Goal: Transaction & Acquisition: Subscribe to service/newsletter

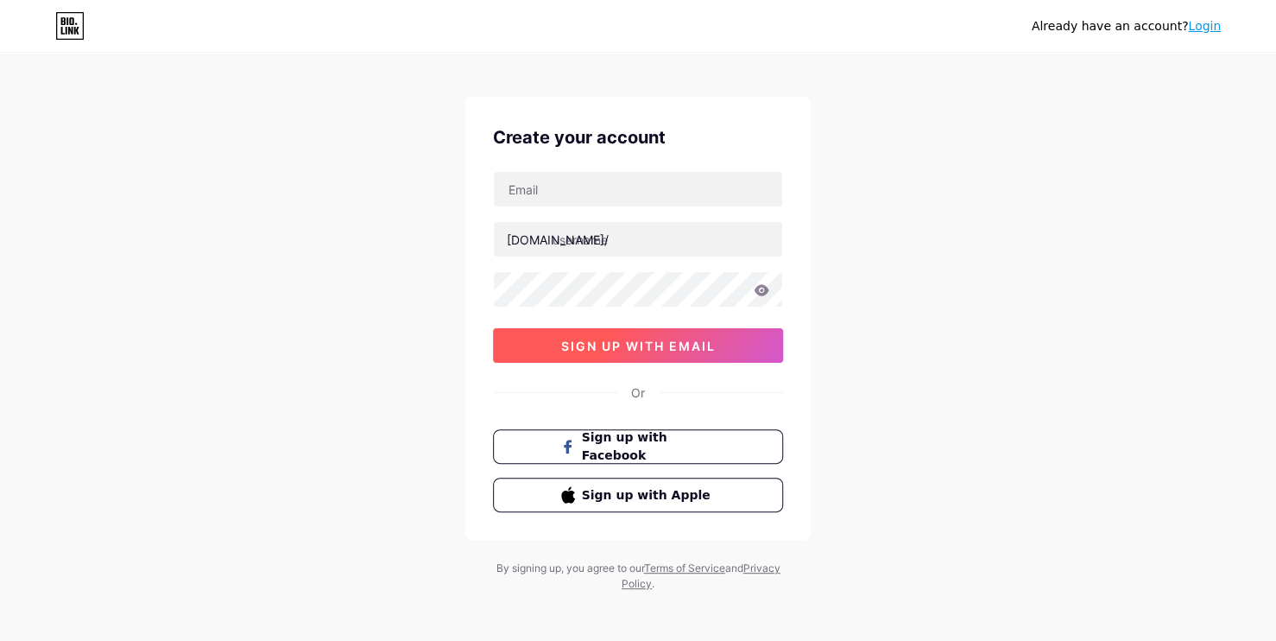
scroll to position [18, 0]
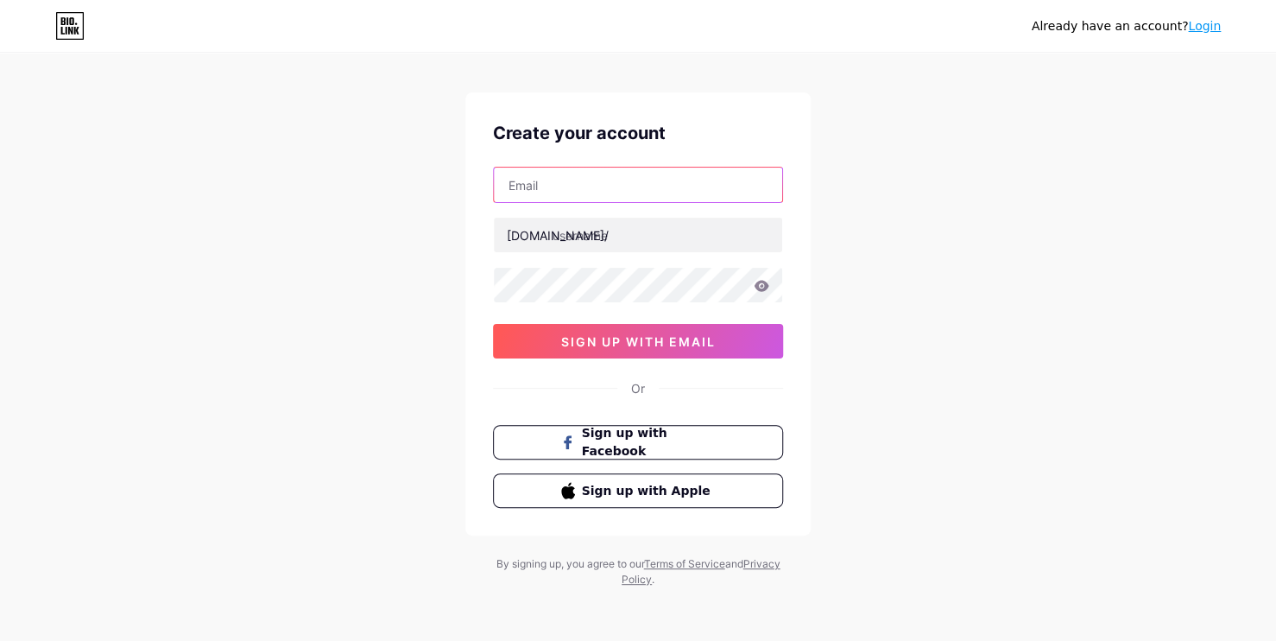
click at [597, 183] on input "text" at bounding box center [638, 184] width 288 height 35
type input "s"
drag, startPoint x: 584, startPoint y: 190, endPoint x: 445, endPoint y: 182, distance: 139.2
click at [457, 187] on div "Already have an account? Login Create your account [EMAIL_ADDRESS][DOMAIN_NAME]…" at bounding box center [638, 312] width 1276 height 660
type input "[EMAIL_ADDRESS][DOMAIN_NAME]"
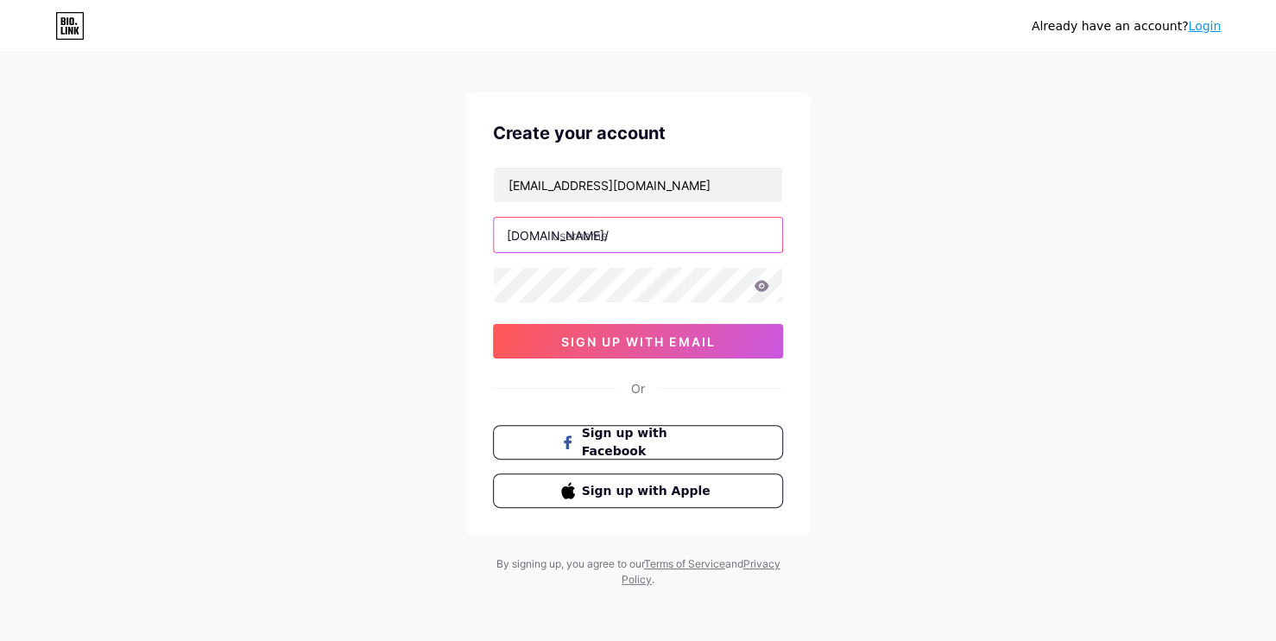
click at [584, 232] on input "text" at bounding box center [638, 235] width 288 height 35
type input "edilenesierota"
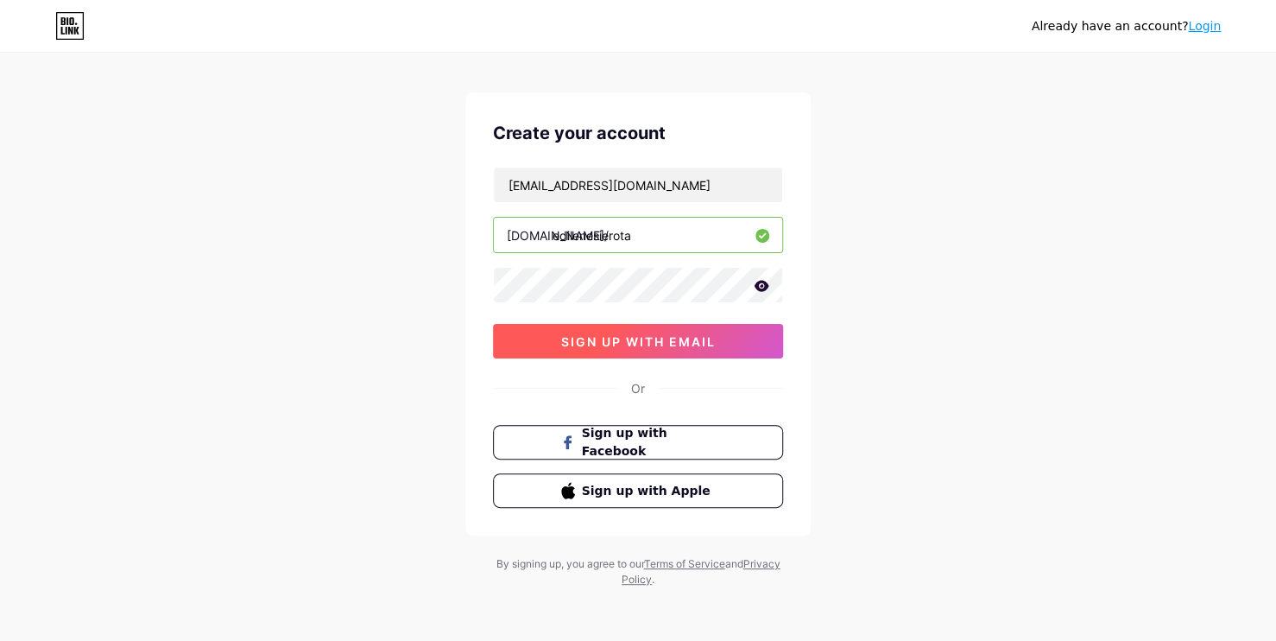
click at [687, 329] on button "sign up with email" at bounding box center [638, 341] width 290 height 35
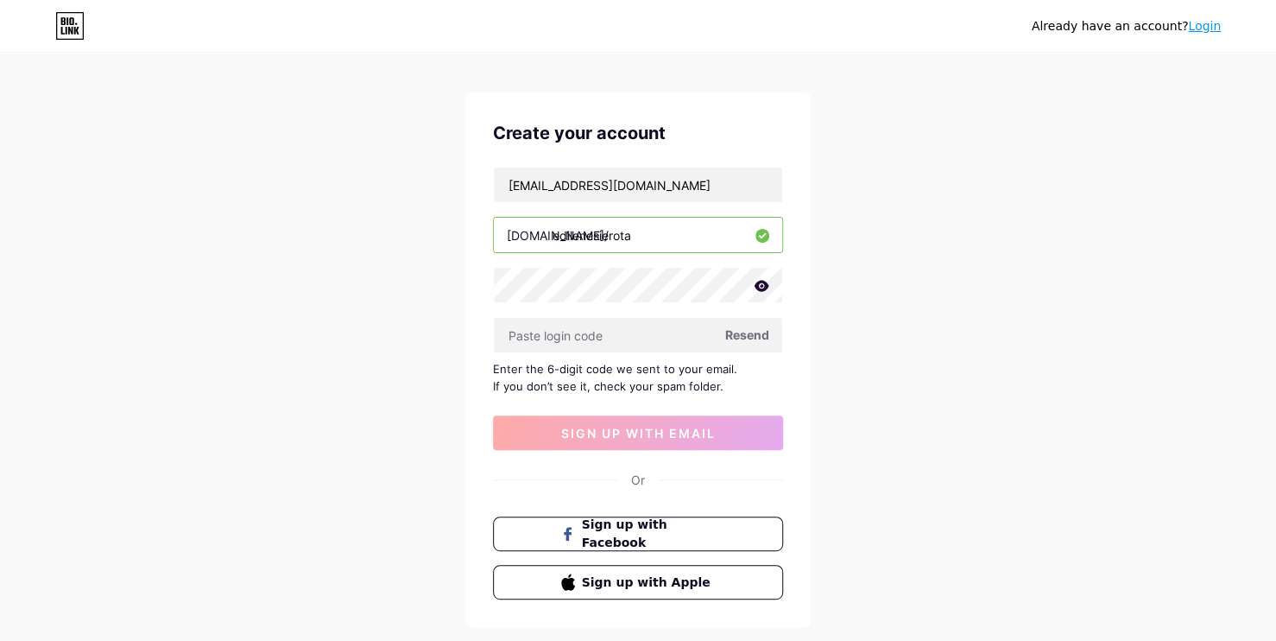
click at [738, 335] on span "Resend" at bounding box center [747, 334] width 44 height 18
click at [710, 421] on button "sign up with email" at bounding box center [638, 432] width 290 height 35
click at [742, 338] on span "Resend" at bounding box center [747, 334] width 44 height 18
drag, startPoint x: 1147, startPoint y: 185, endPoint x: 1137, endPoint y: 184, distance: 10.4
click at [1137, 184] on div "Already have an account? Login Create your account [EMAIL_ADDRESS][DOMAIN_NAME]…" at bounding box center [638, 358] width 1276 height 752
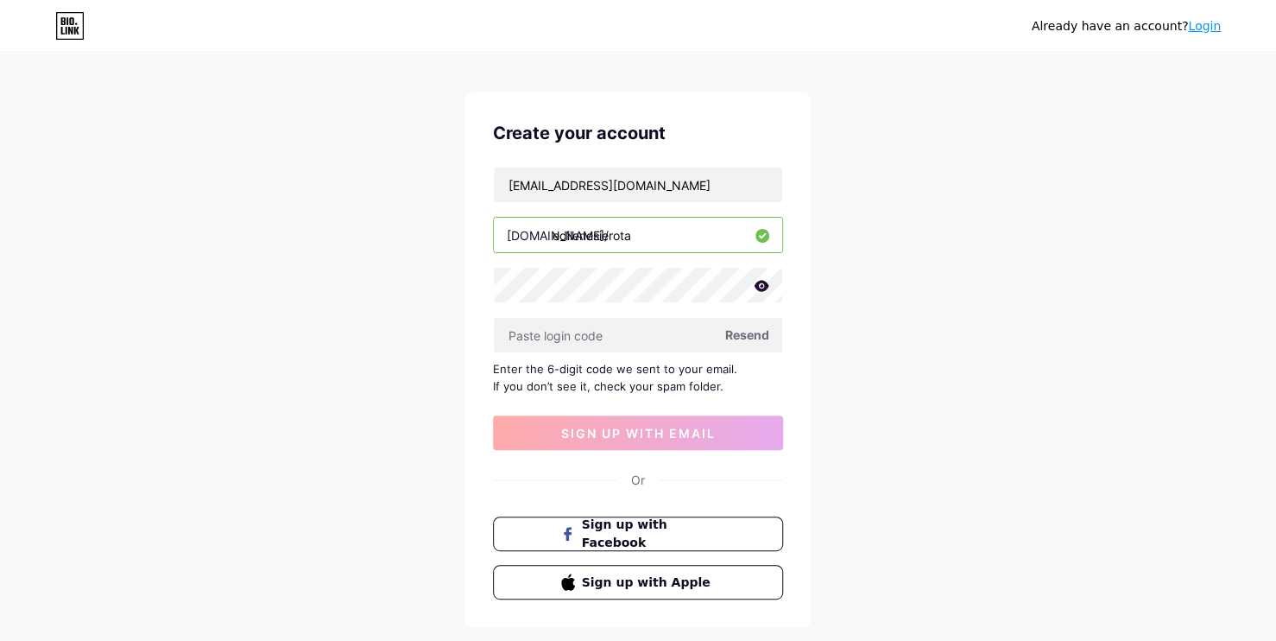
click at [749, 325] on span "Resend" at bounding box center [747, 334] width 44 height 18
click at [730, 325] on span "Resend" at bounding box center [747, 334] width 44 height 18
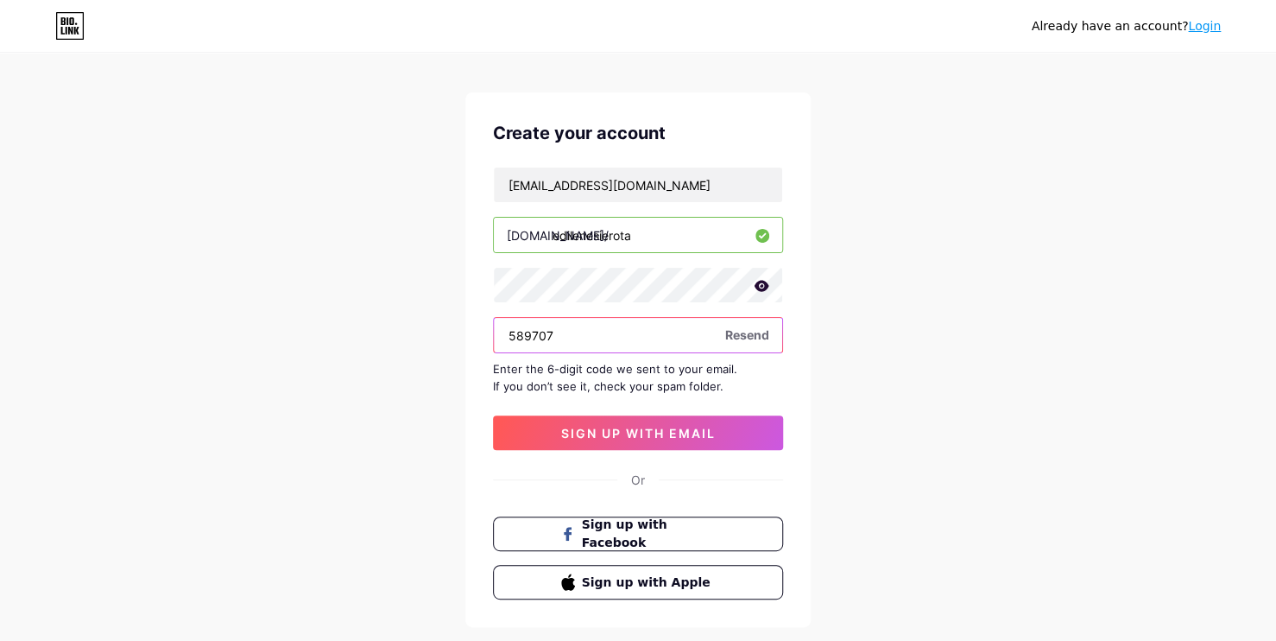
type input "589707"
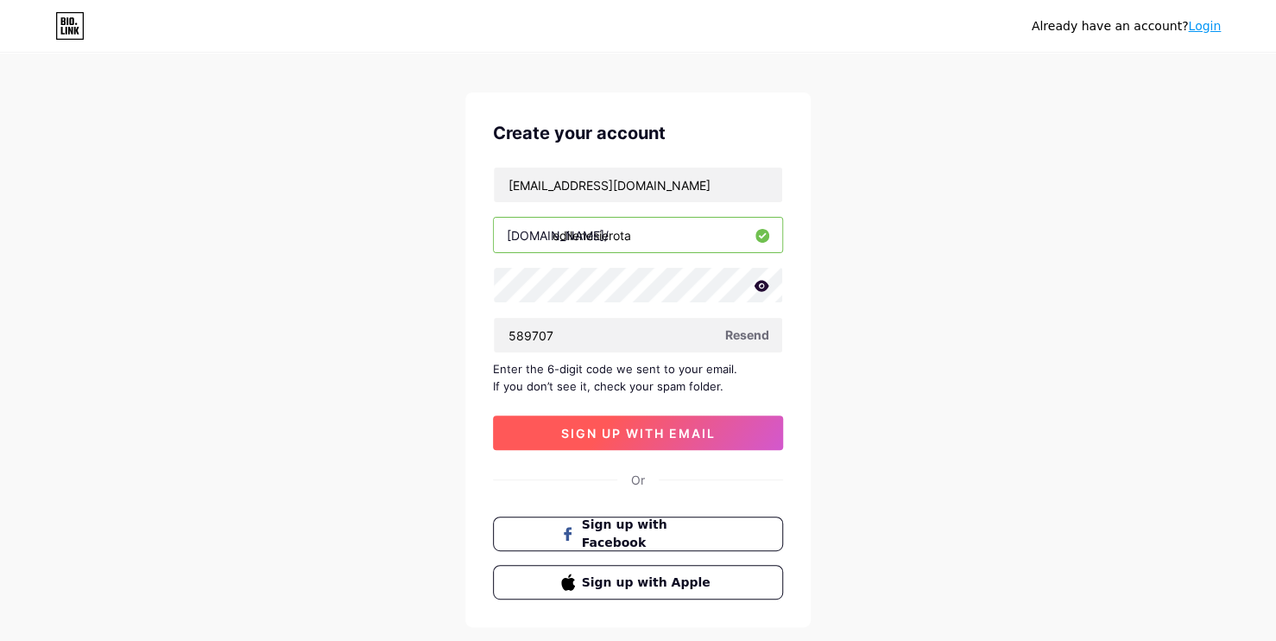
click at [678, 422] on button "sign up with email" at bounding box center [638, 432] width 290 height 35
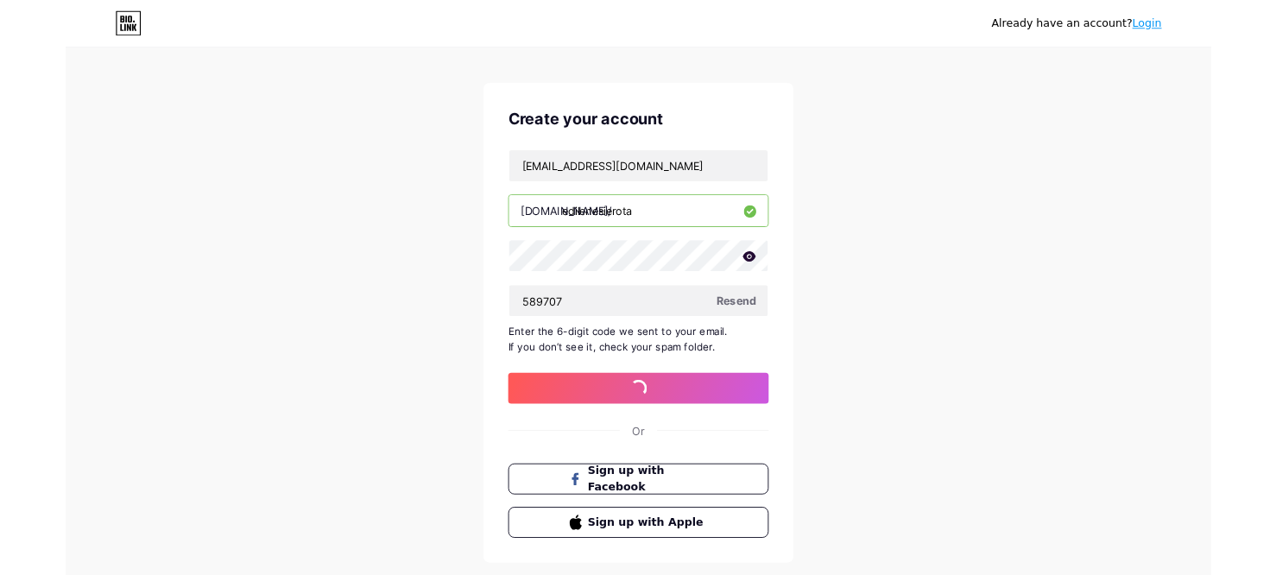
scroll to position [0, 0]
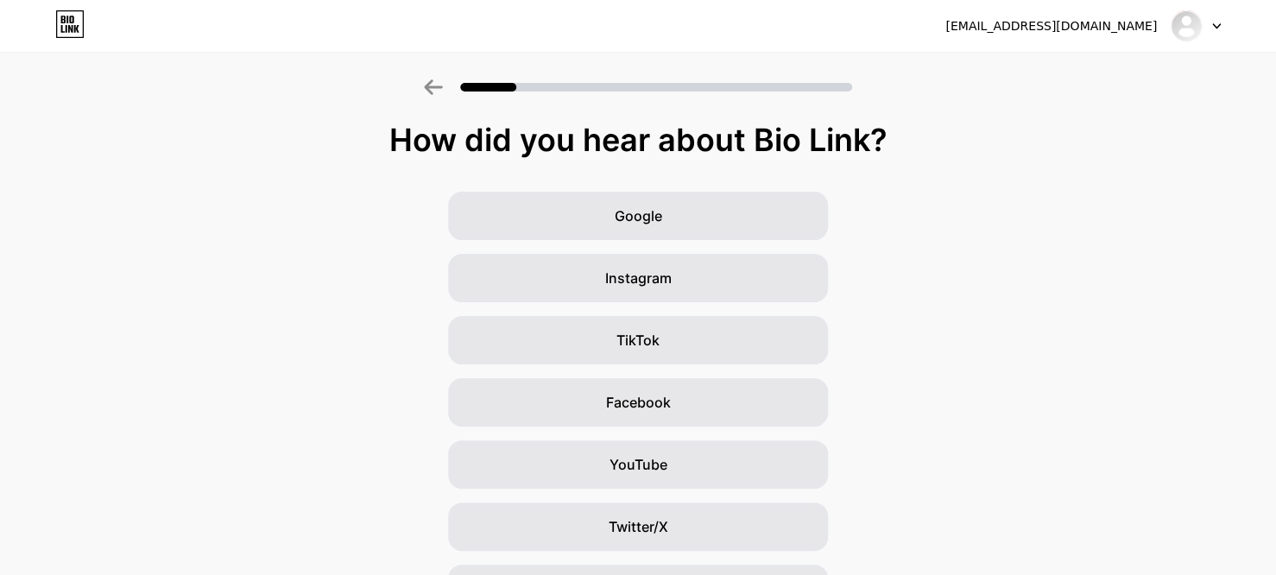
scroll to position [86, 0]
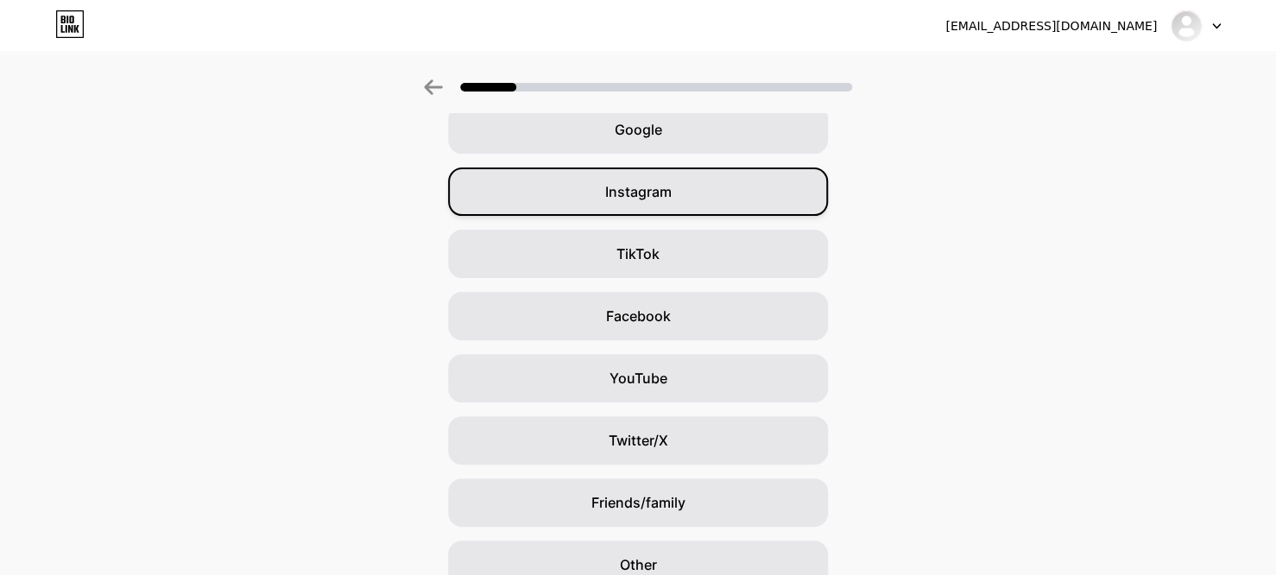
click at [670, 180] on div "Instagram" at bounding box center [638, 191] width 380 height 48
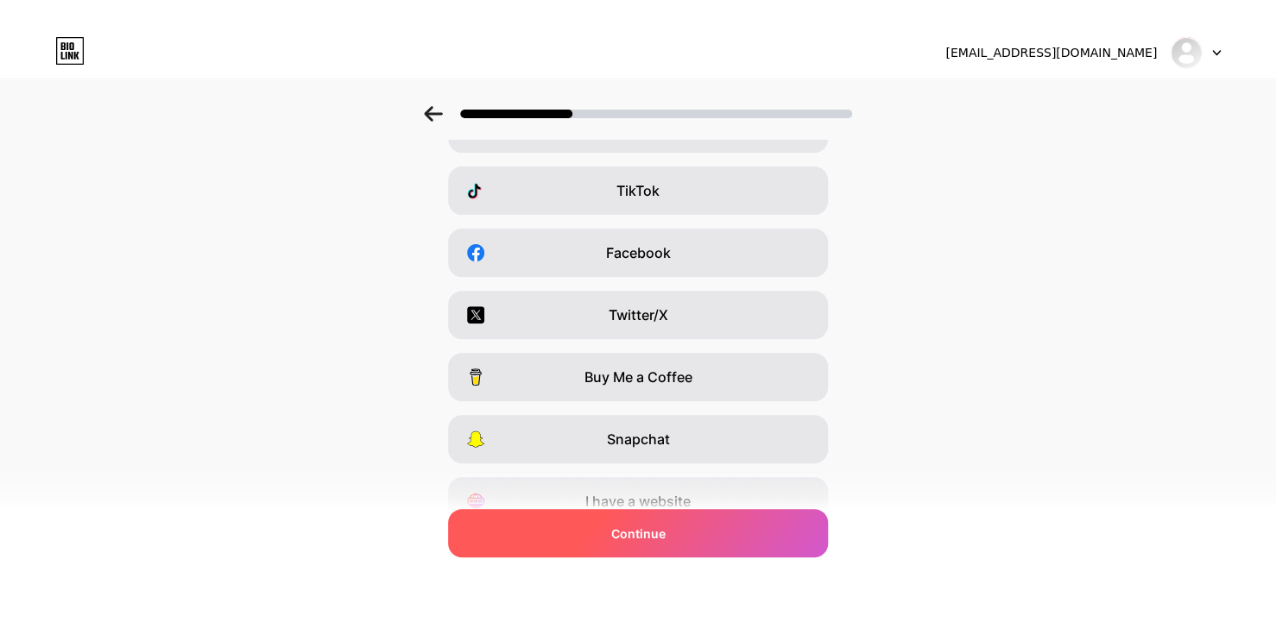
scroll to position [0, 0]
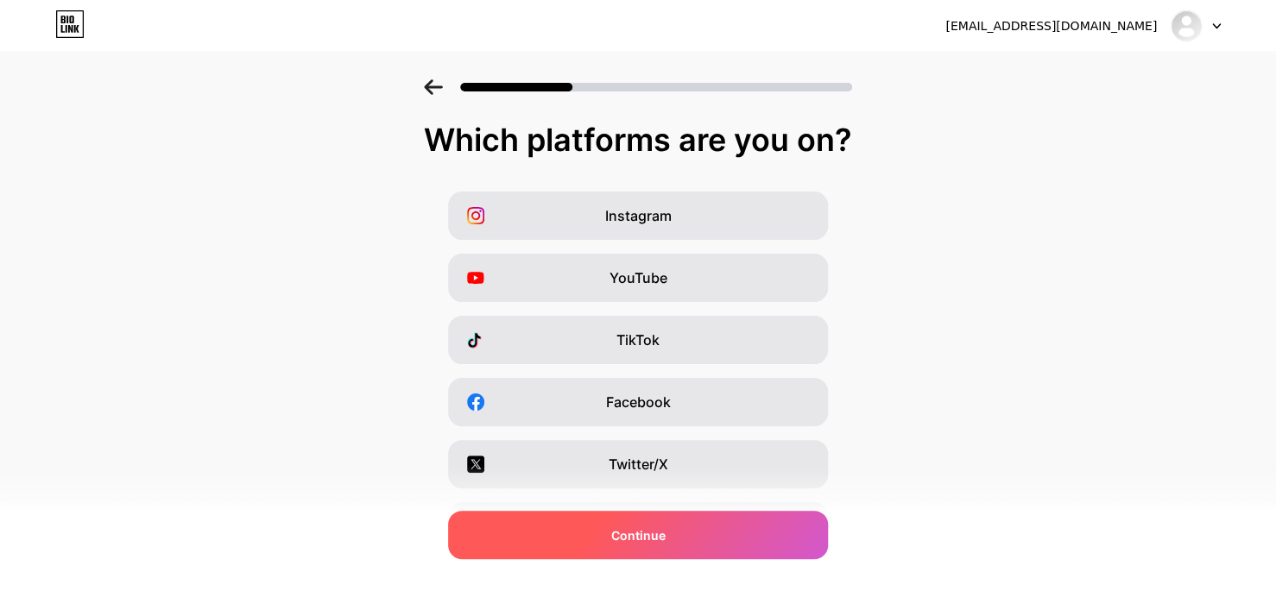
drag, startPoint x: 727, startPoint y: 522, endPoint x: 727, endPoint y: 543, distance: 20.7
click at [727, 550] on div "Continue" at bounding box center [638, 535] width 380 height 48
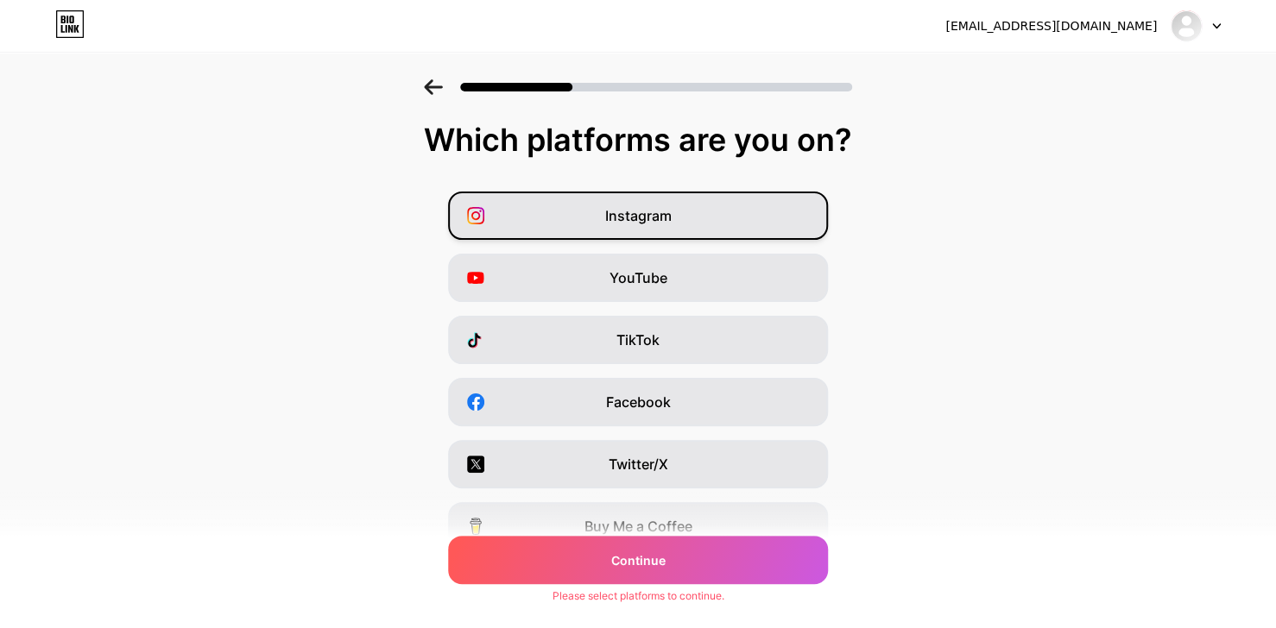
click at [683, 221] on div "Instagram" at bounding box center [638, 216] width 380 height 48
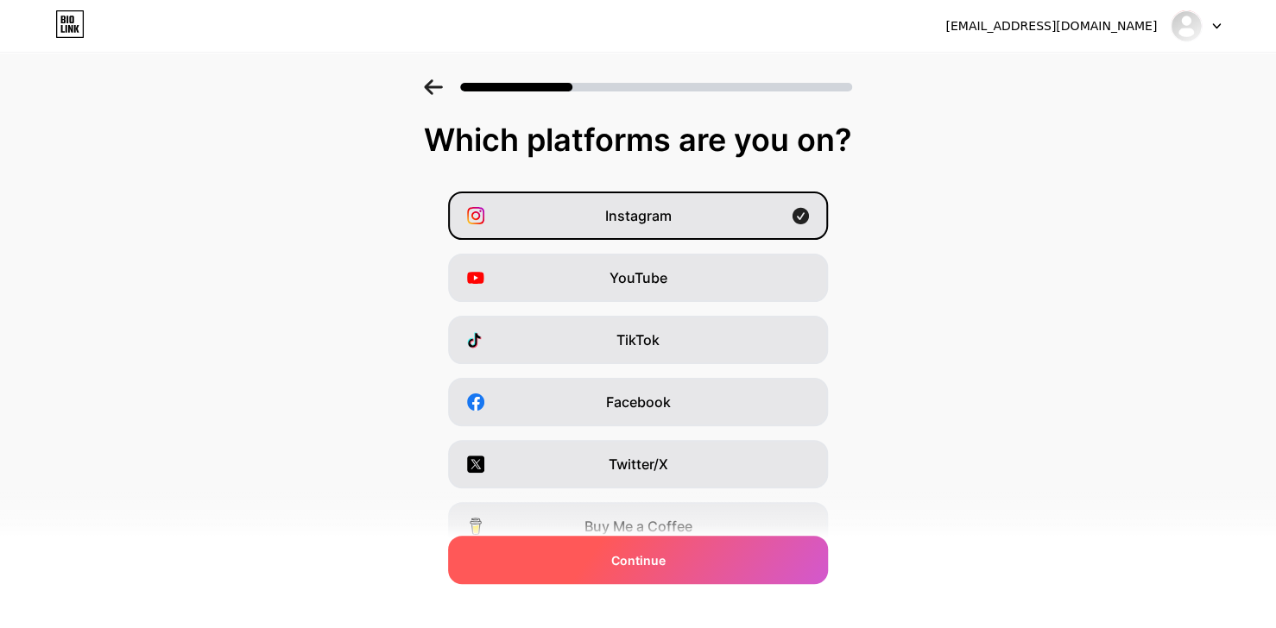
click at [672, 562] on div "Continue" at bounding box center [638, 560] width 380 height 48
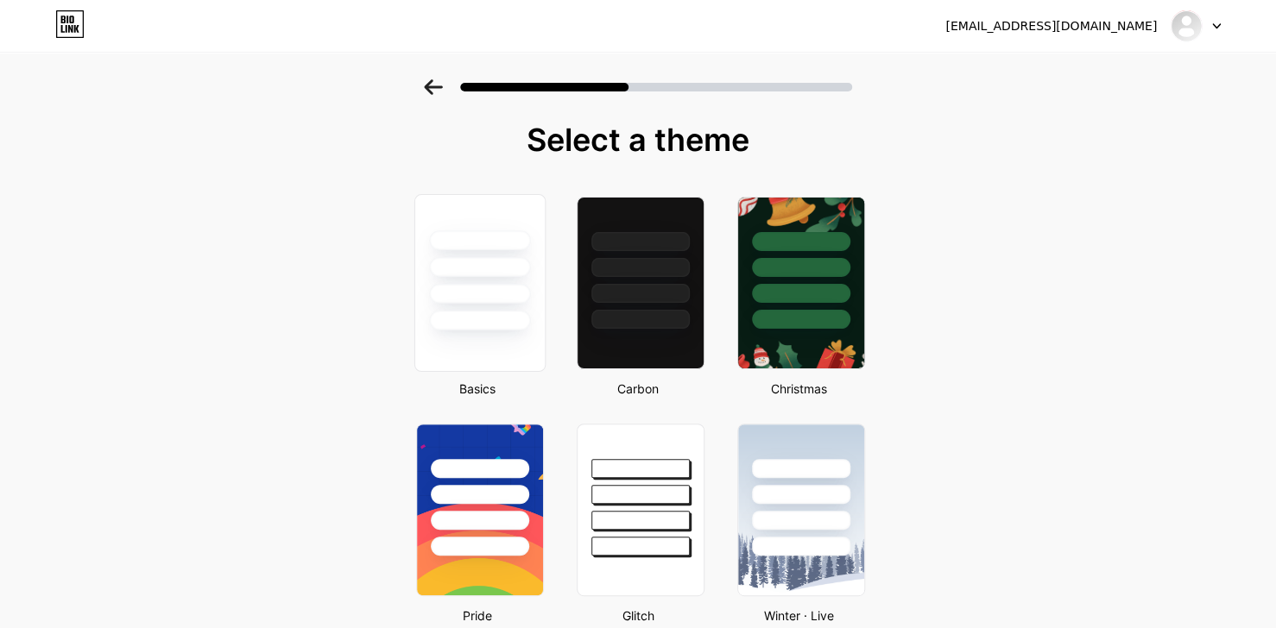
click at [490, 263] on div at bounding box center [479, 267] width 101 height 20
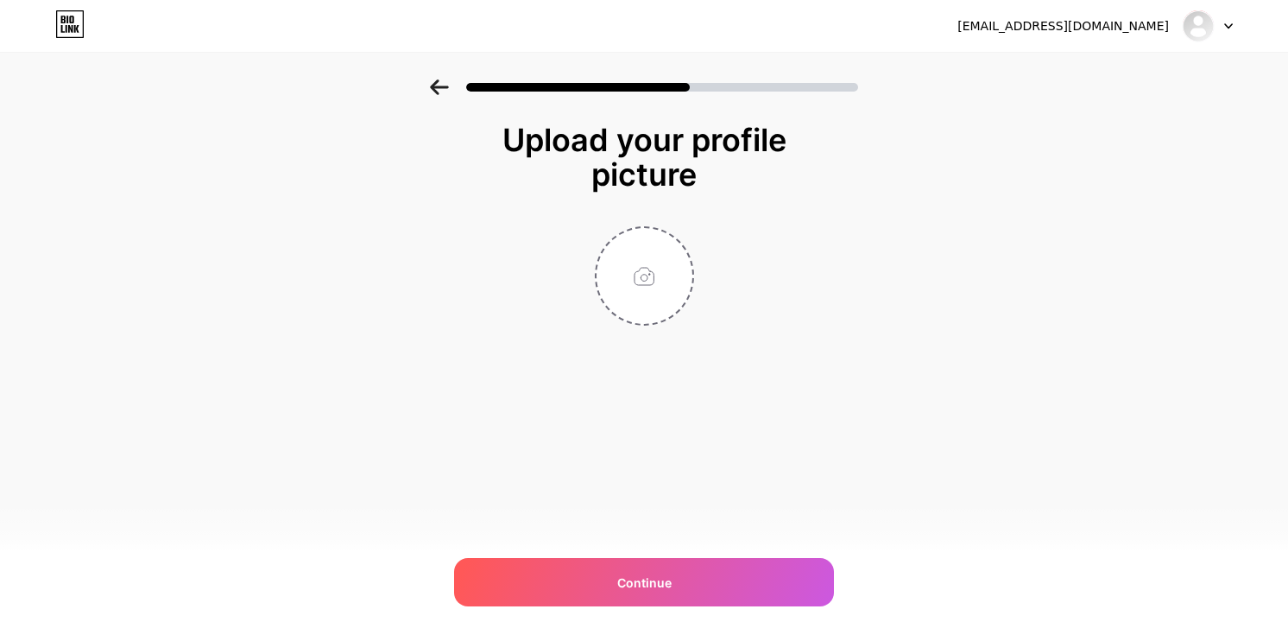
drag, startPoint x: 1153, startPoint y: 239, endPoint x: 1139, endPoint y: 254, distance: 20.2
click at [1151, 242] on div "Upload your profile picture Continue" at bounding box center [644, 245] width 1288 height 332
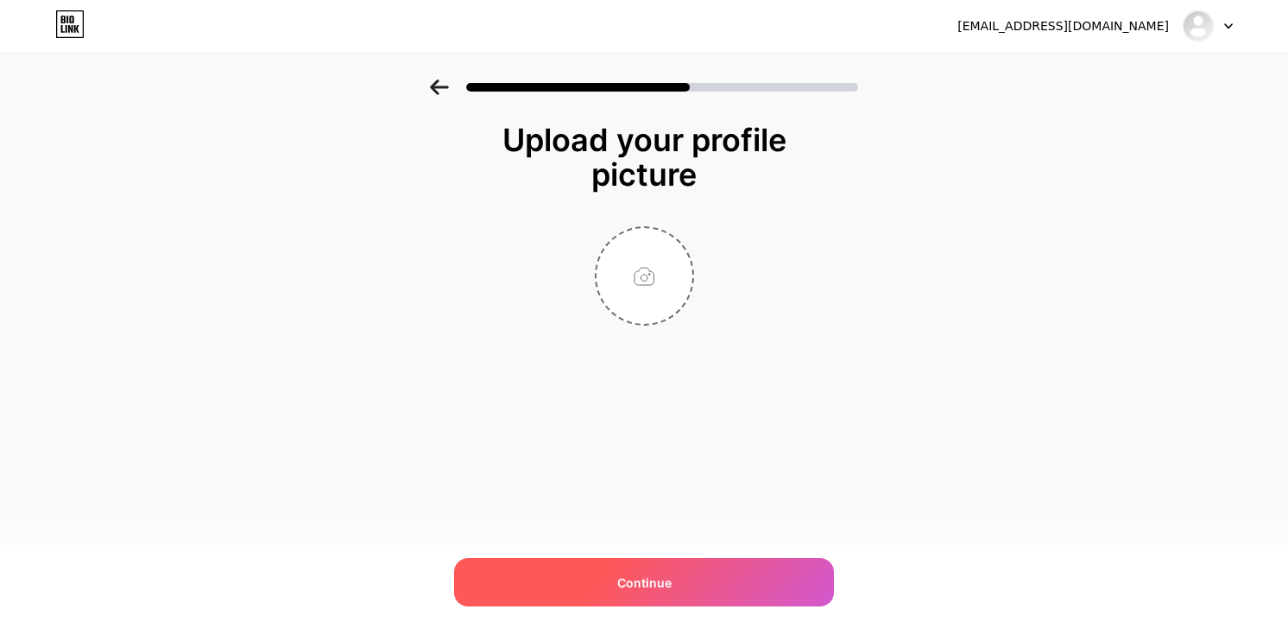
click at [691, 572] on div "Continue" at bounding box center [644, 582] width 380 height 48
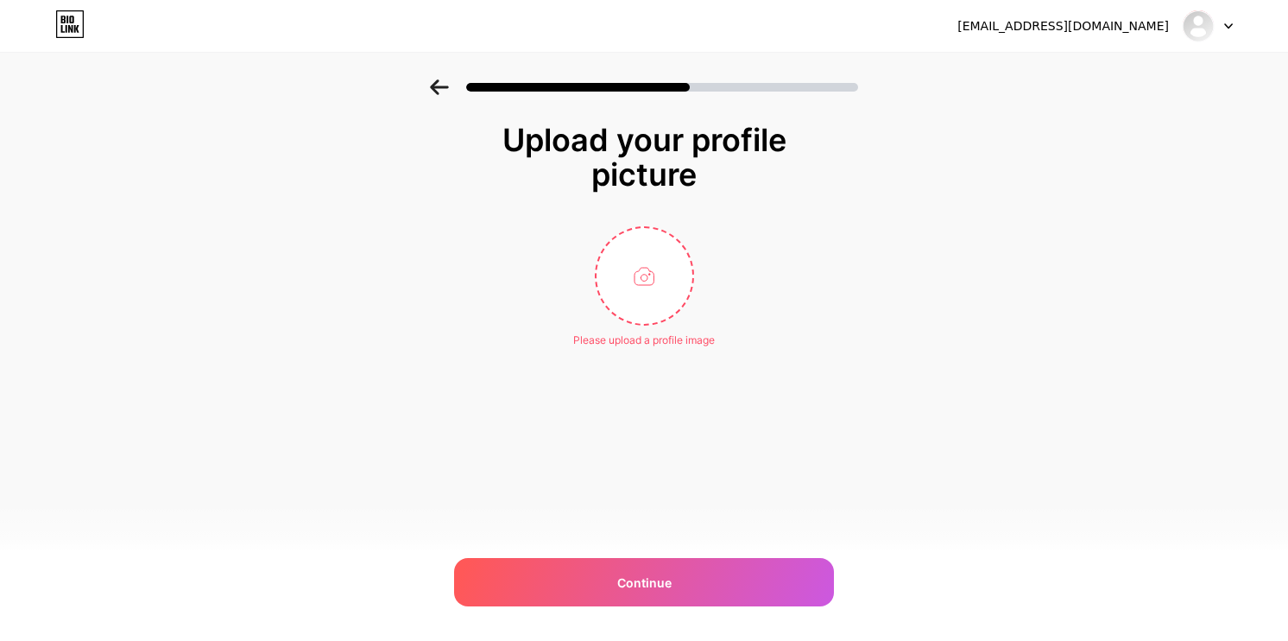
click at [1091, 459] on div "[EMAIL_ADDRESS][DOMAIN_NAME] Logout Link Copied Upload your profile picture Ple…" at bounding box center [644, 320] width 1288 height 641
click at [993, 407] on div "Upload your profile picture Please upload a profile image Continue" at bounding box center [644, 256] width 1288 height 355
click at [622, 277] on input "file" at bounding box center [645, 276] width 96 height 96
type input "C:\fakepath\IMG_8761.JPG"
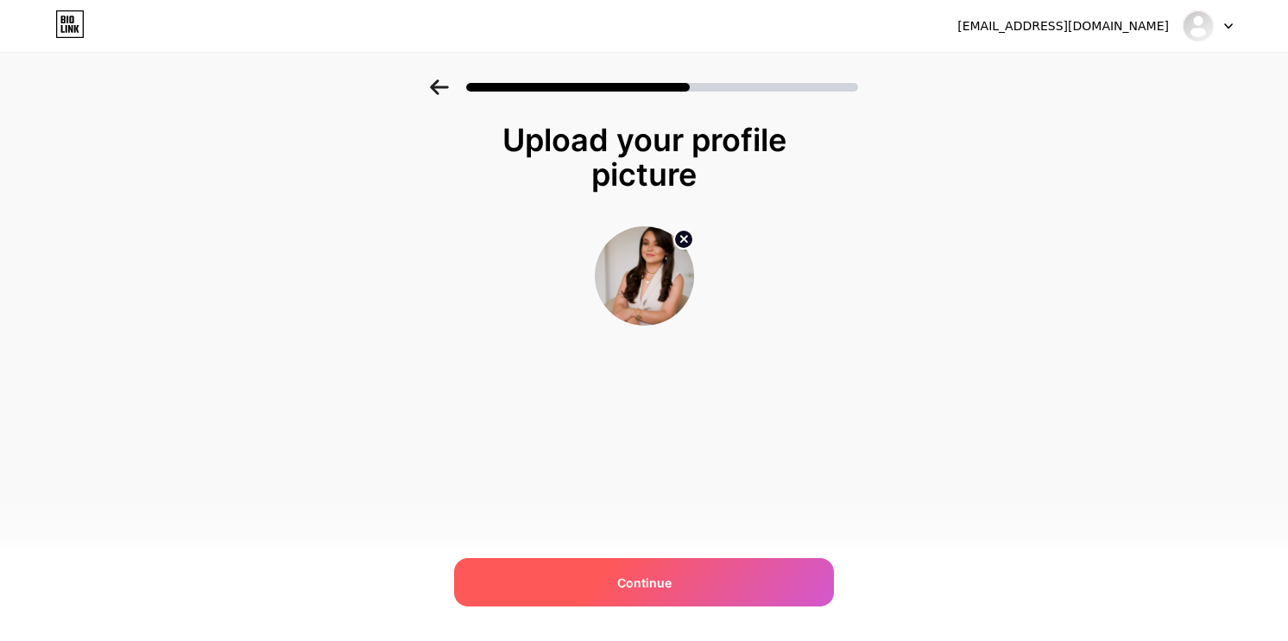
click at [708, 576] on div "Continue" at bounding box center [644, 582] width 380 height 48
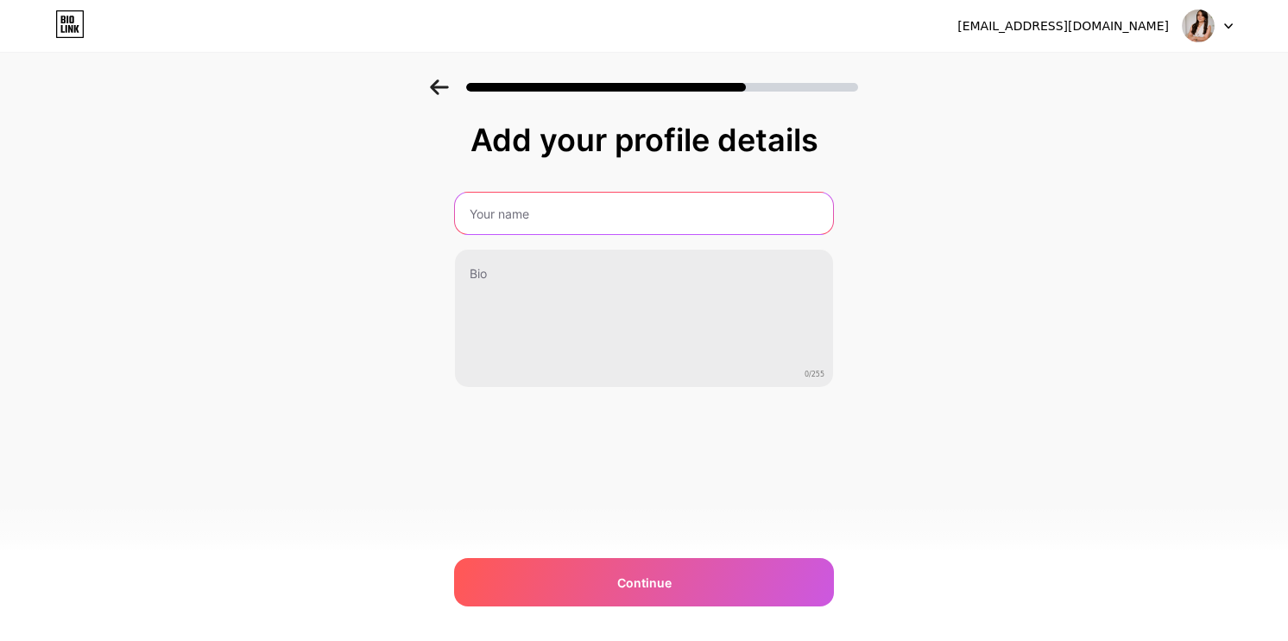
click at [716, 205] on input "text" at bounding box center [644, 213] width 378 height 41
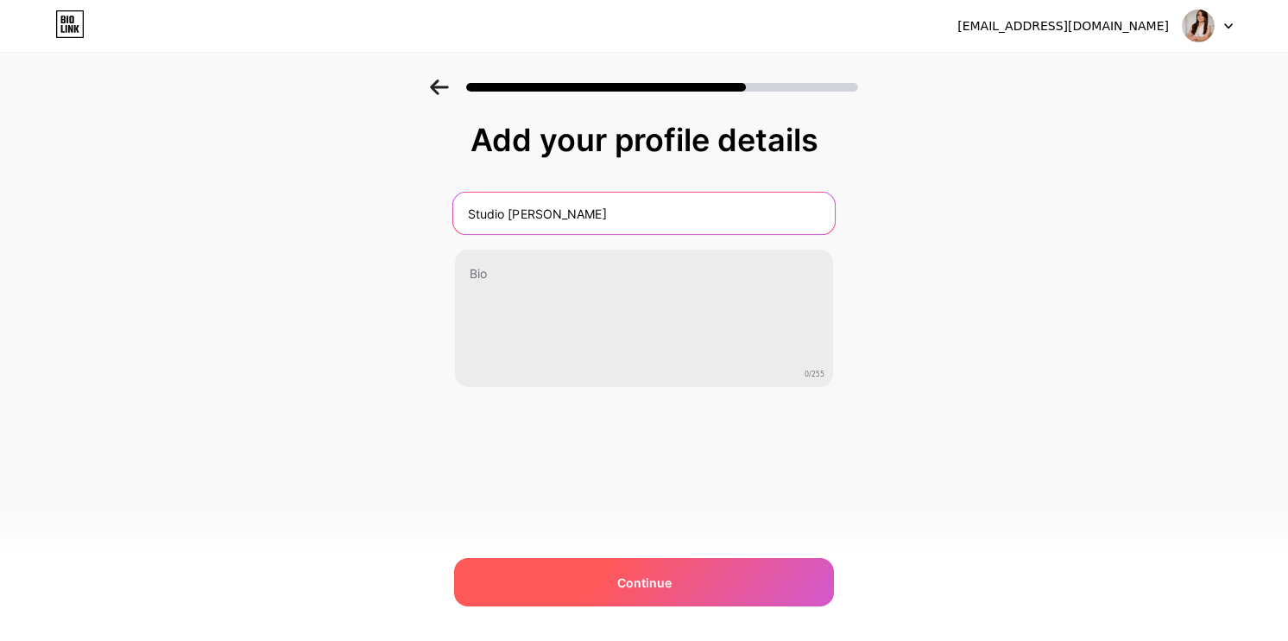
type input "Studio [PERSON_NAME]"
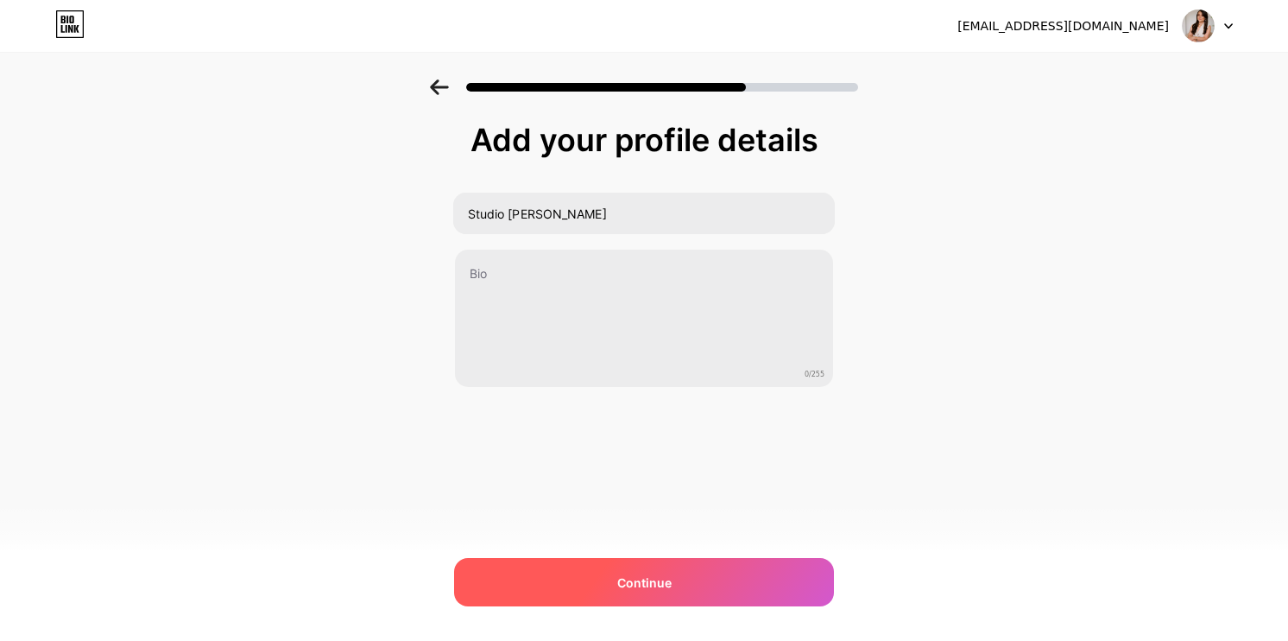
click at [777, 582] on div "Continue" at bounding box center [644, 582] width 380 height 48
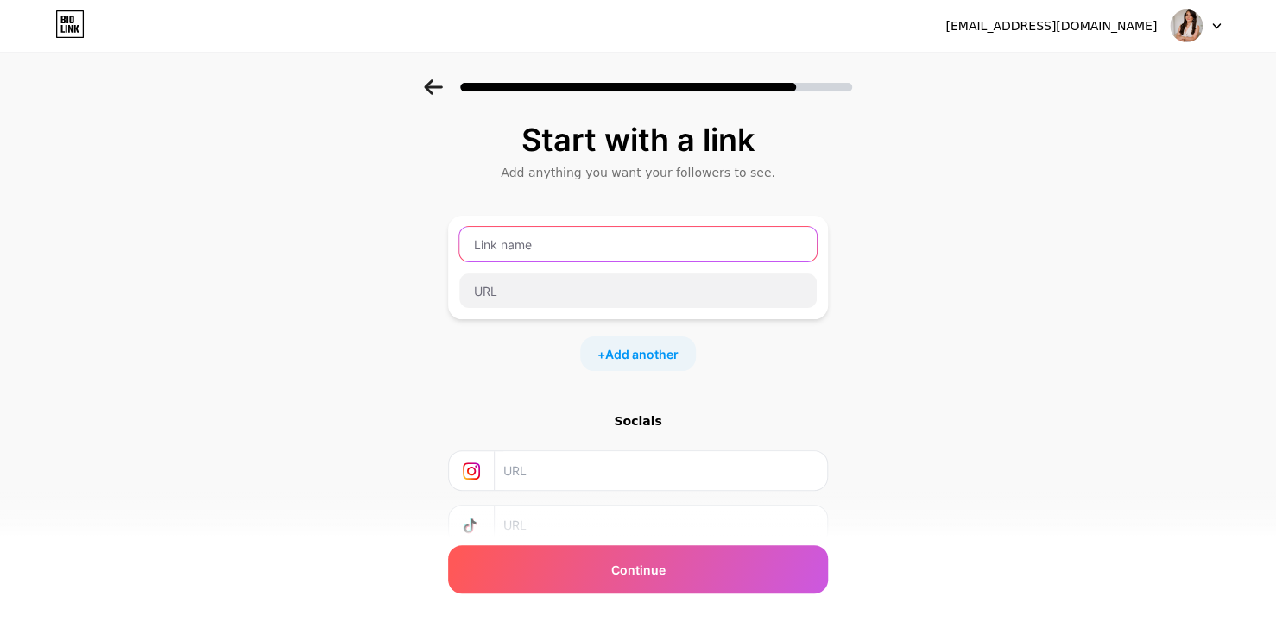
click at [565, 252] on input "text" at bounding box center [637, 244] width 357 height 35
type input "Whatsapp"
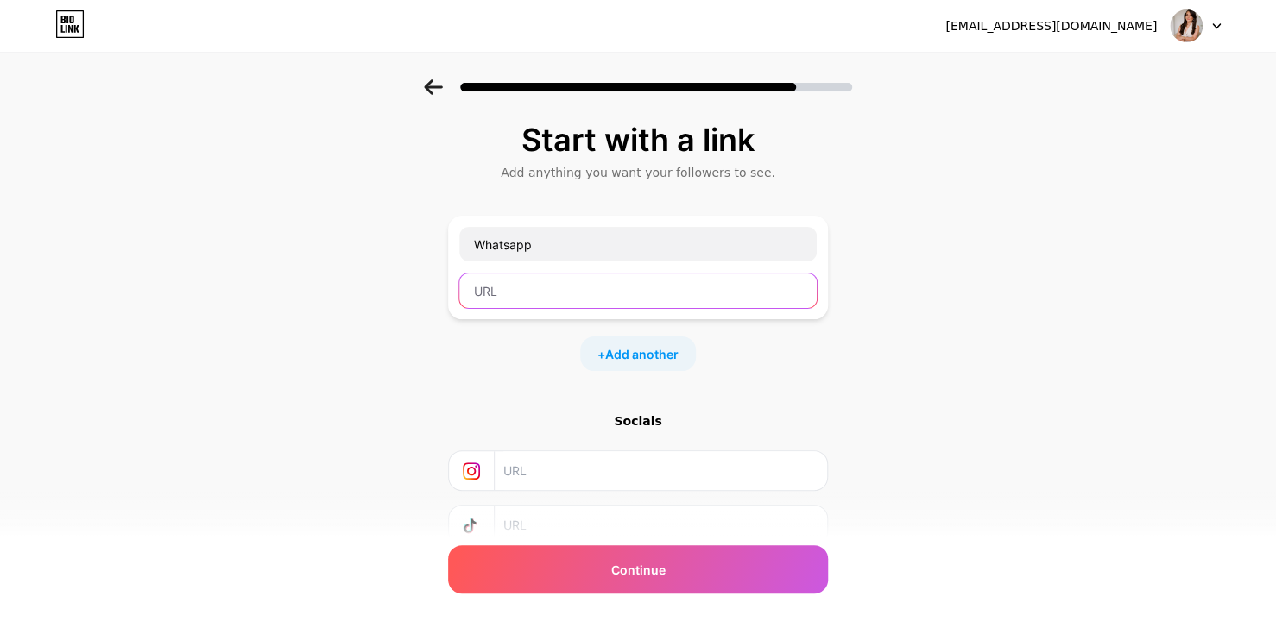
click at [614, 291] on input "text" at bounding box center [637, 291] width 357 height 35
paste input "[URL][DOMAIN_NAME]"
type input "[URL][DOMAIN_NAME]"
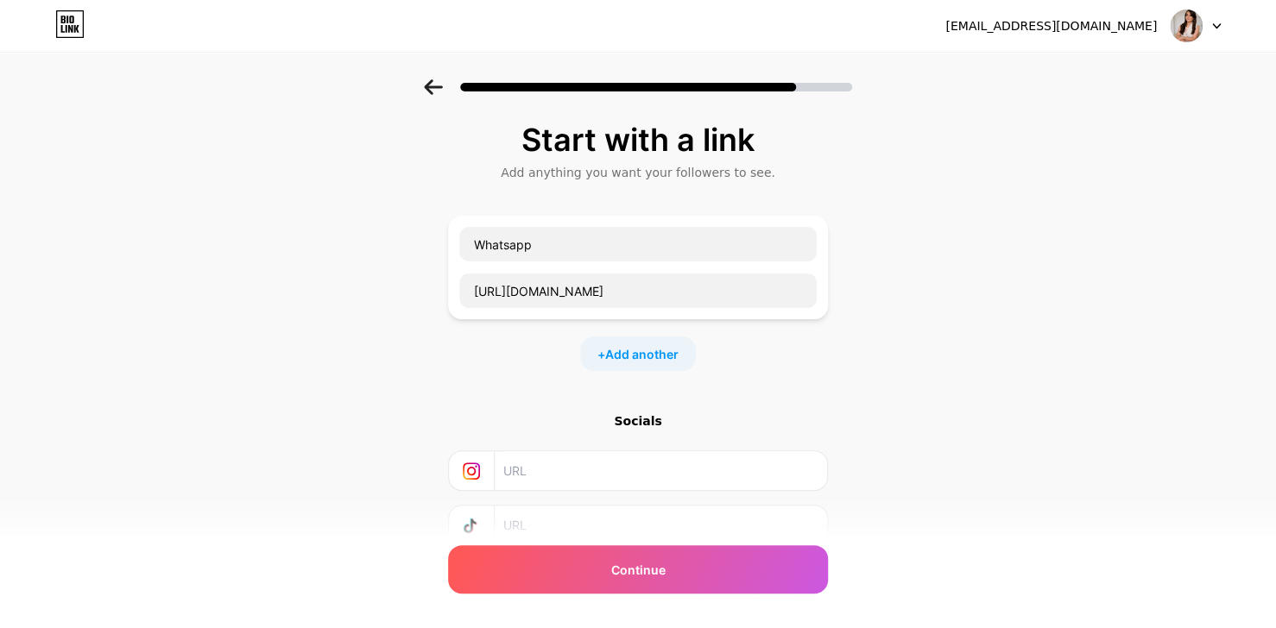
click at [884, 292] on div "Start with a link Add anything you want your followers to see. Whatsapp [URL][D…" at bounding box center [638, 382] width 1276 height 607
click at [642, 352] on span "Add another" at bounding box center [641, 354] width 73 height 18
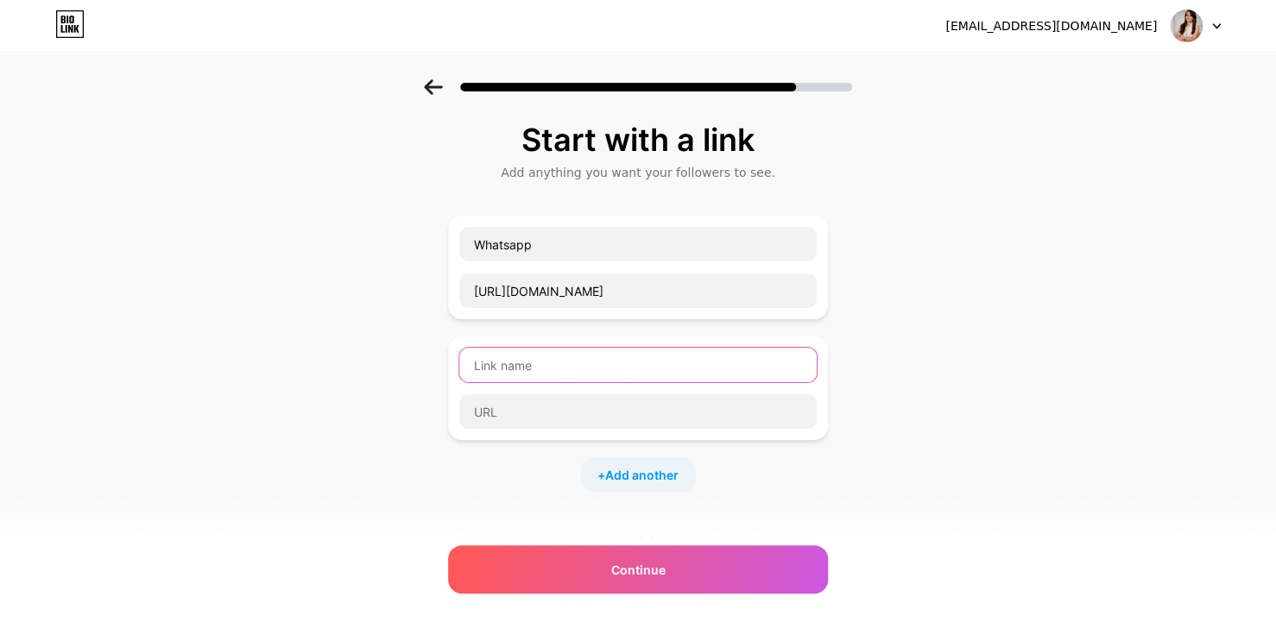
click at [643, 350] on input "text" at bounding box center [637, 365] width 357 height 35
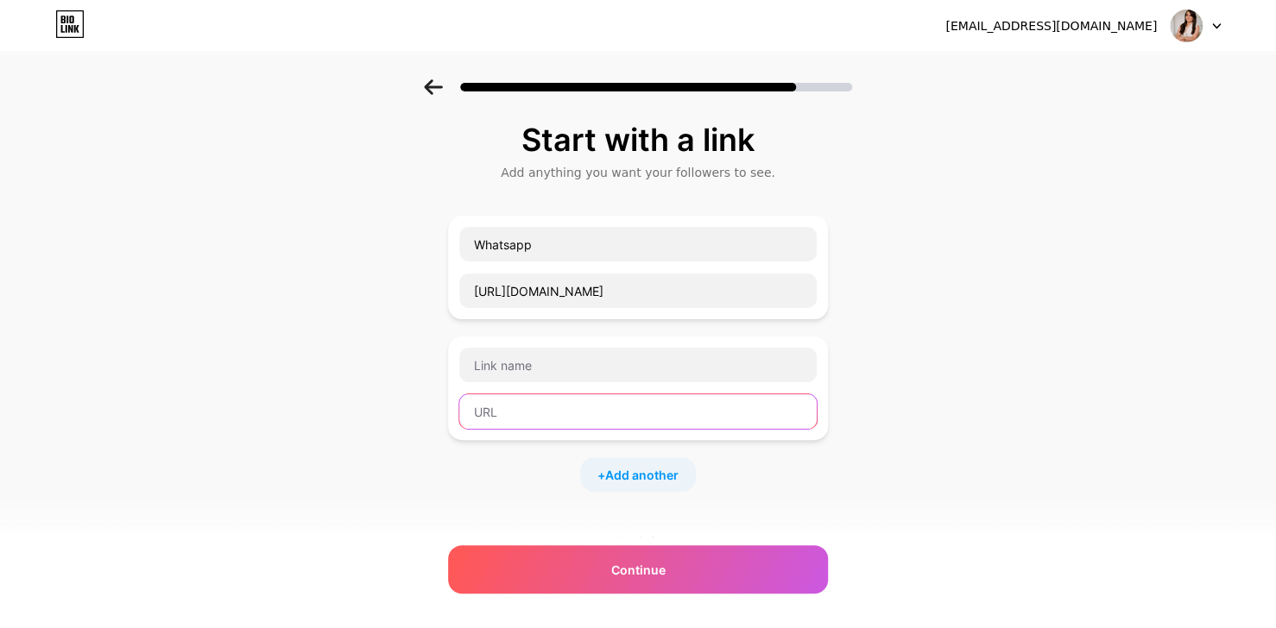
click at [611, 412] on input "text" at bounding box center [637, 412] width 357 height 35
paste input "[URL][DOMAIN_NAME]"
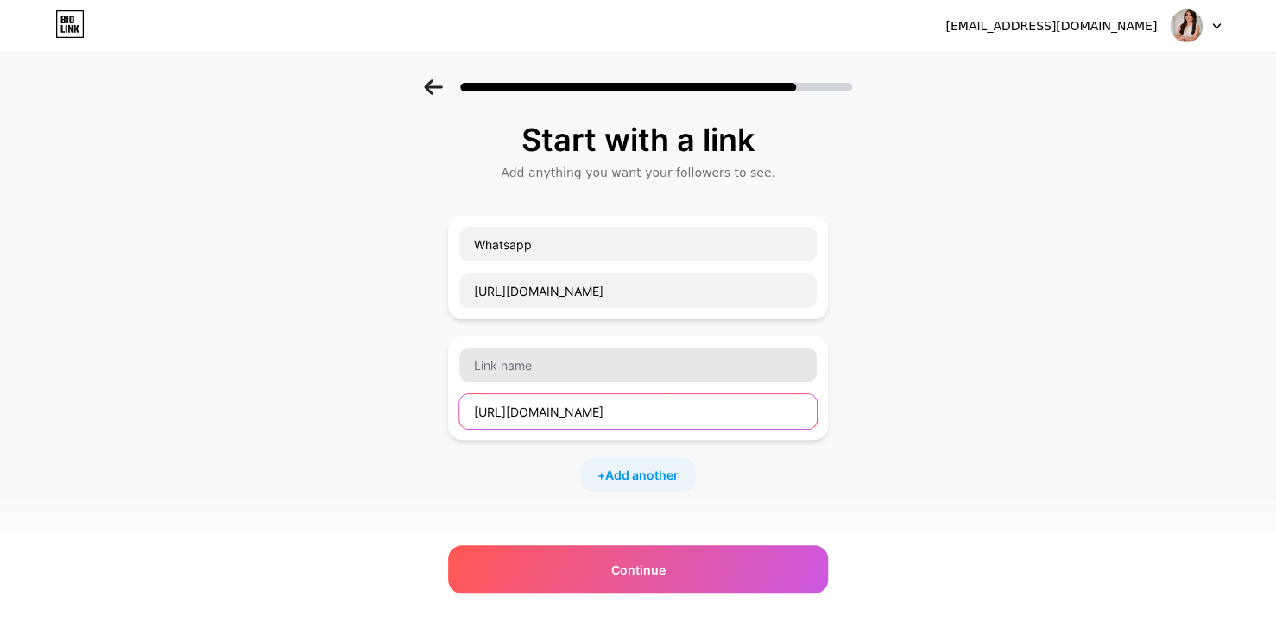
type input "[URL][DOMAIN_NAME]"
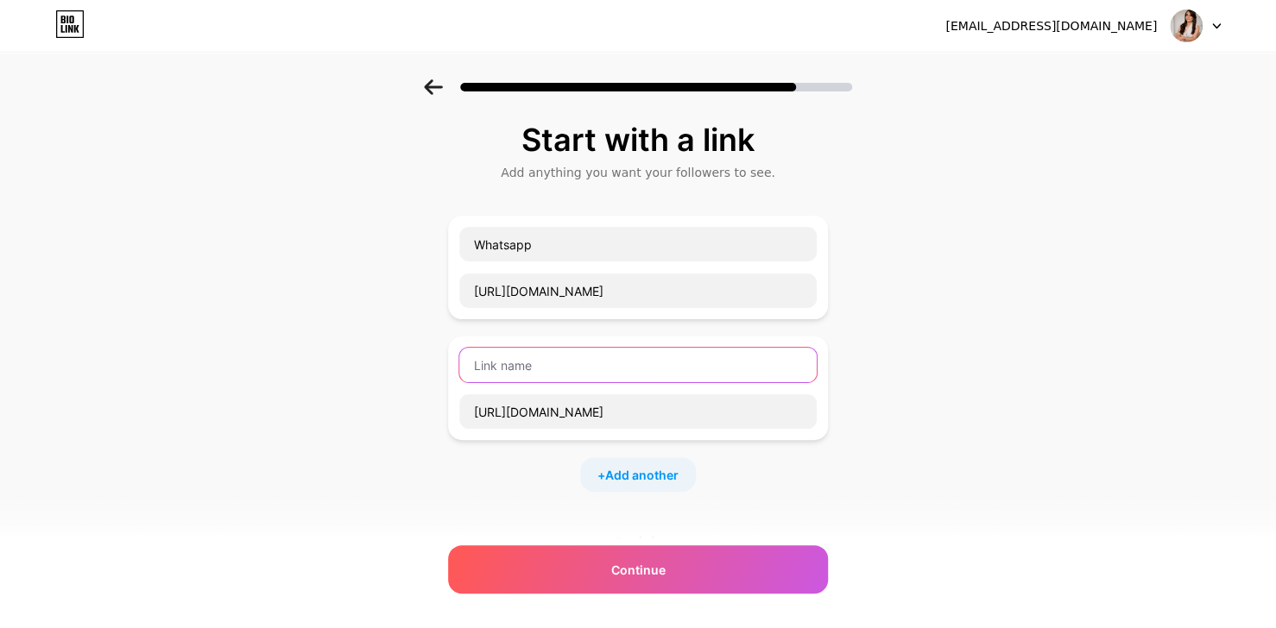
click at [594, 372] on input "text" at bounding box center [637, 365] width 357 height 35
type input "Localização"
click at [878, 393] on div "Start with a link Add anything you want your followers to see. Whatsapp [URL][D…" at bounding box center [638, 443] width 1276 height 728
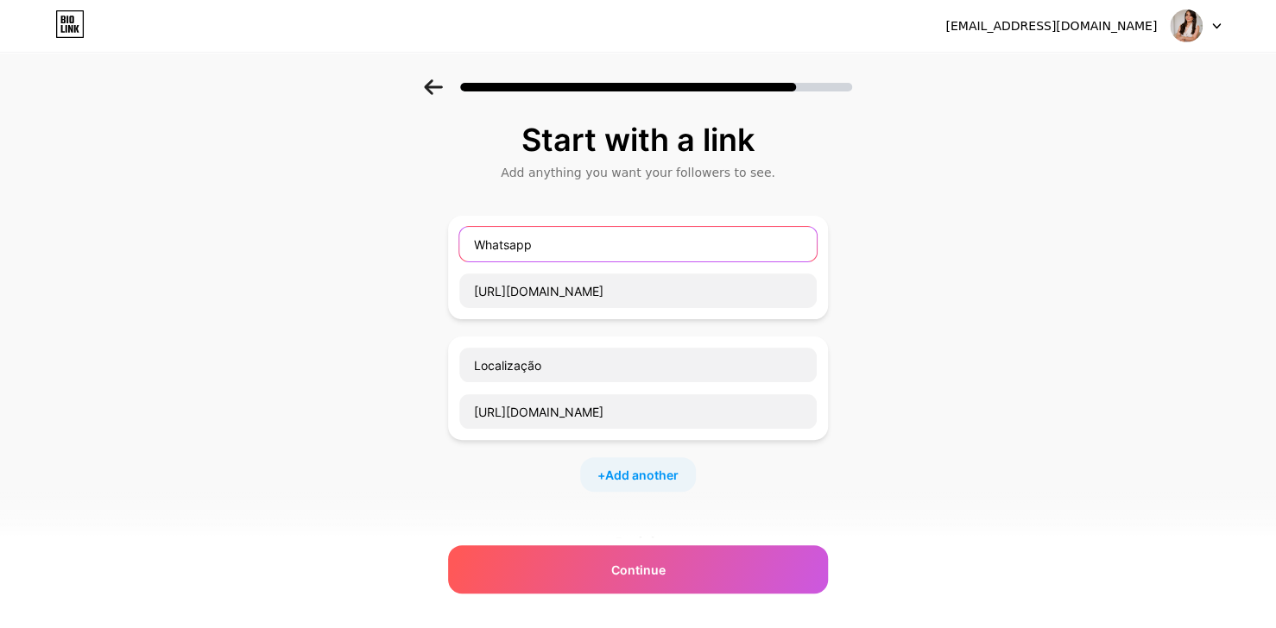
drag, startPoint x: 566, startPoint y: 242, endPoint x: 439, endPoint y: 247, distance: 127.9
click at [439, 247] on div "Start with a link Add anything you want your followers to see. Whatsapp [URL][D…" at bounding box center [638, 443] width 1276 height 728
type input "Agende seu horário!"
click at [1122, 376] on div "Start with a link Add anything you want your followers to see. Agende seu horár…" at bounding box center [638, 443] width 1276 height 728
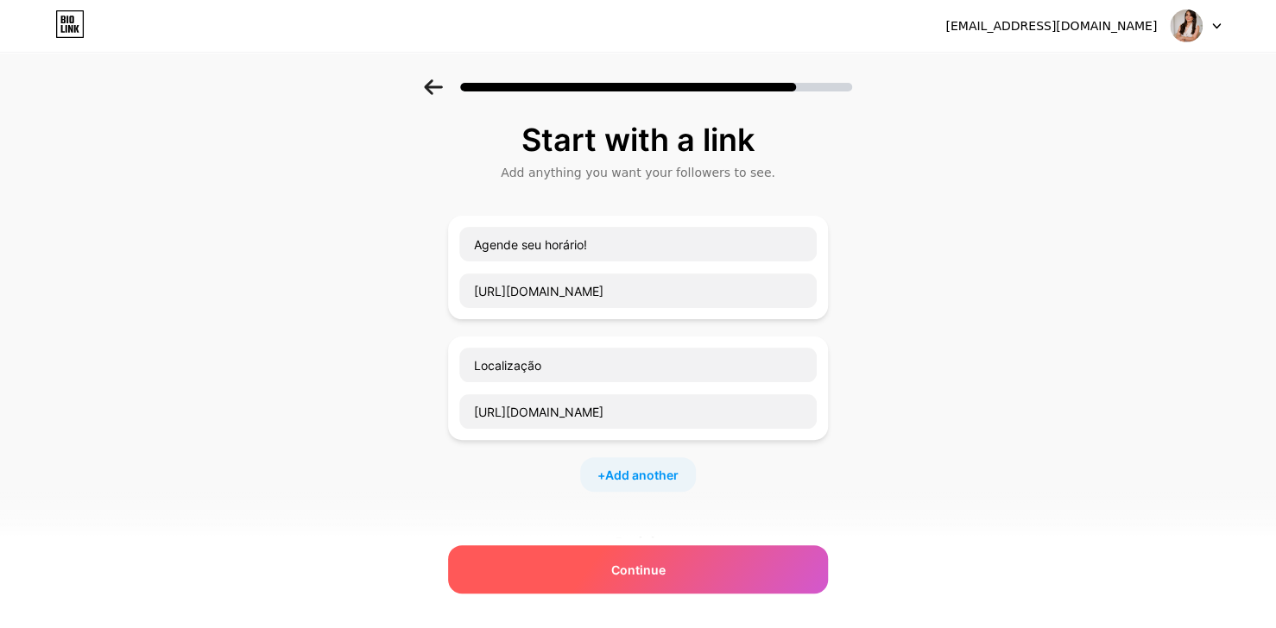
click at [704, 559] on div "Continue" at bounding box center [638, 570] width 380 height 48
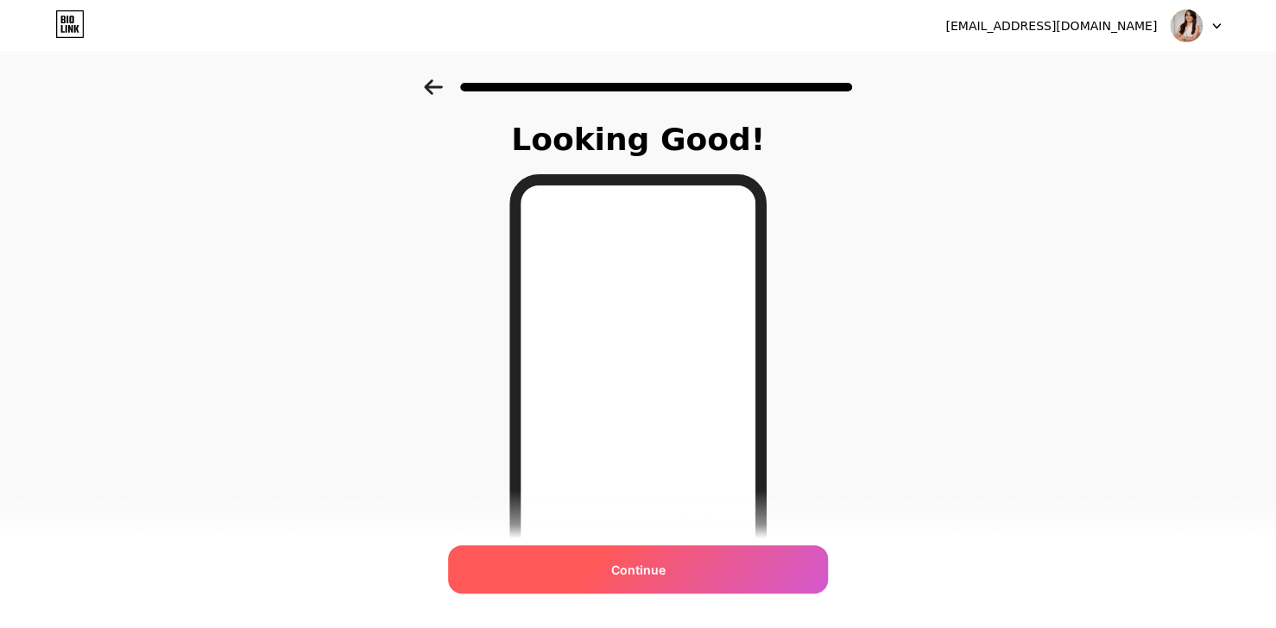
click at [729, 578] on div "Continue" at bounding box center [638, 570] width 380 height 48
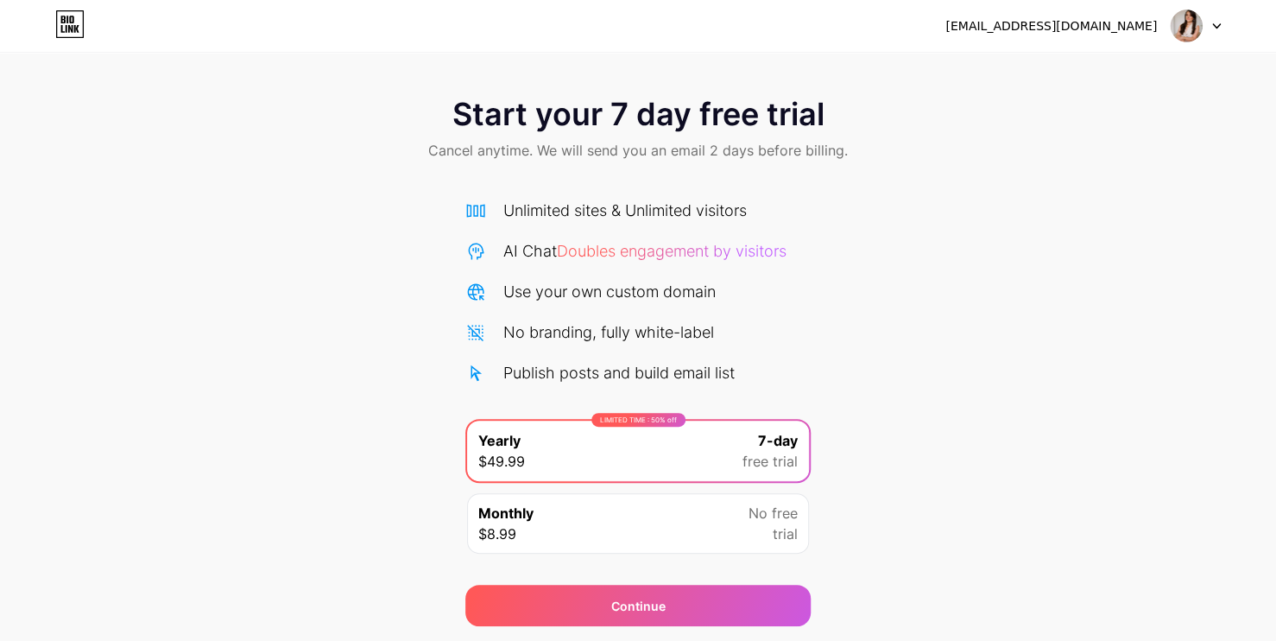
click at [650, 548] on div "Monthly $8.99 No free trial" at bounding box center [638, 523] width 342 height 60
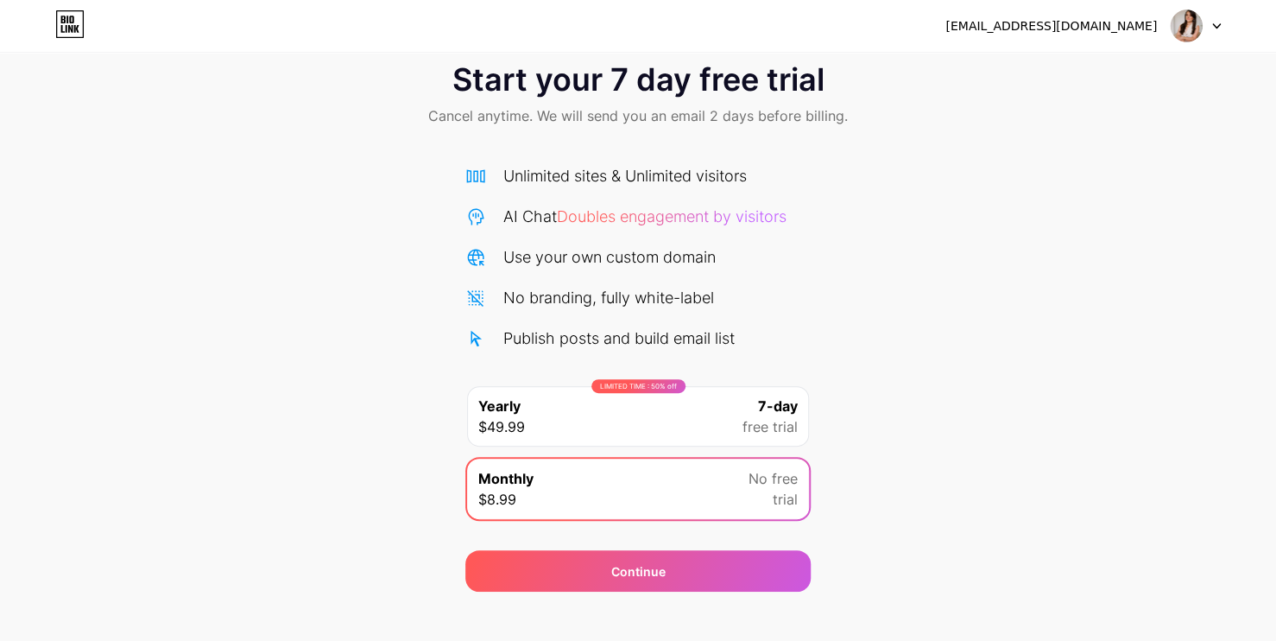
scroll to position [53, 0]
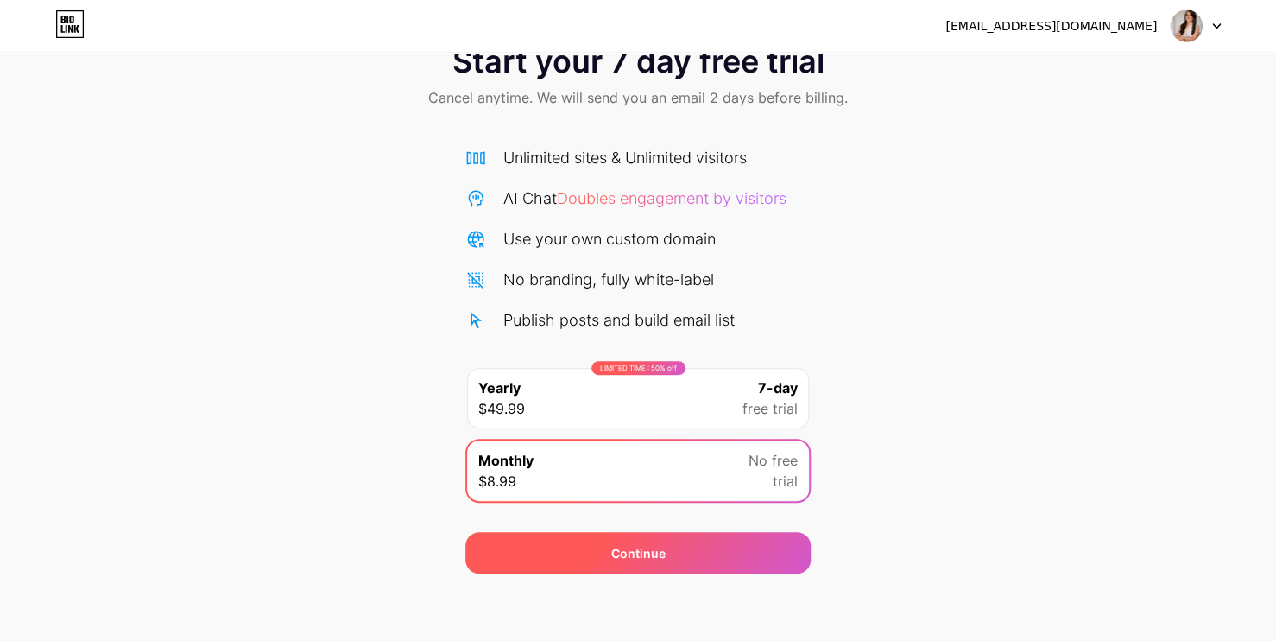
click at [725, 554] on div "Continue" at bounding box center [637, 552] width 345 height 41
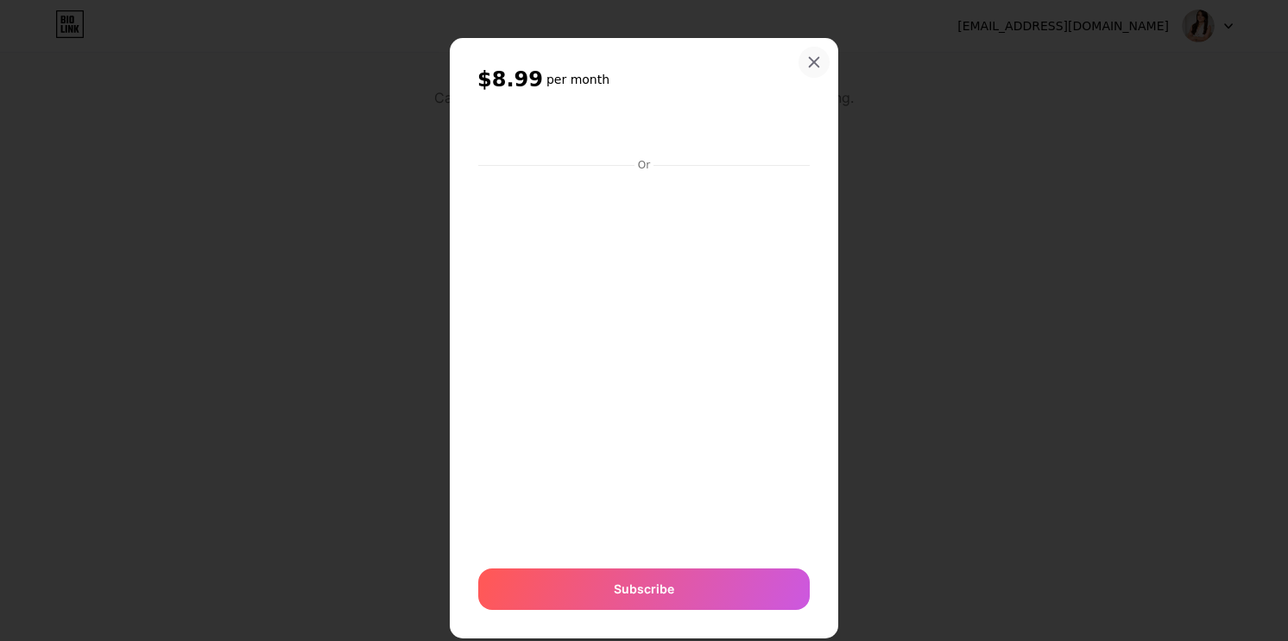
click at [810, 60] on icon at bounding box center [814, 62] width 9 height 9
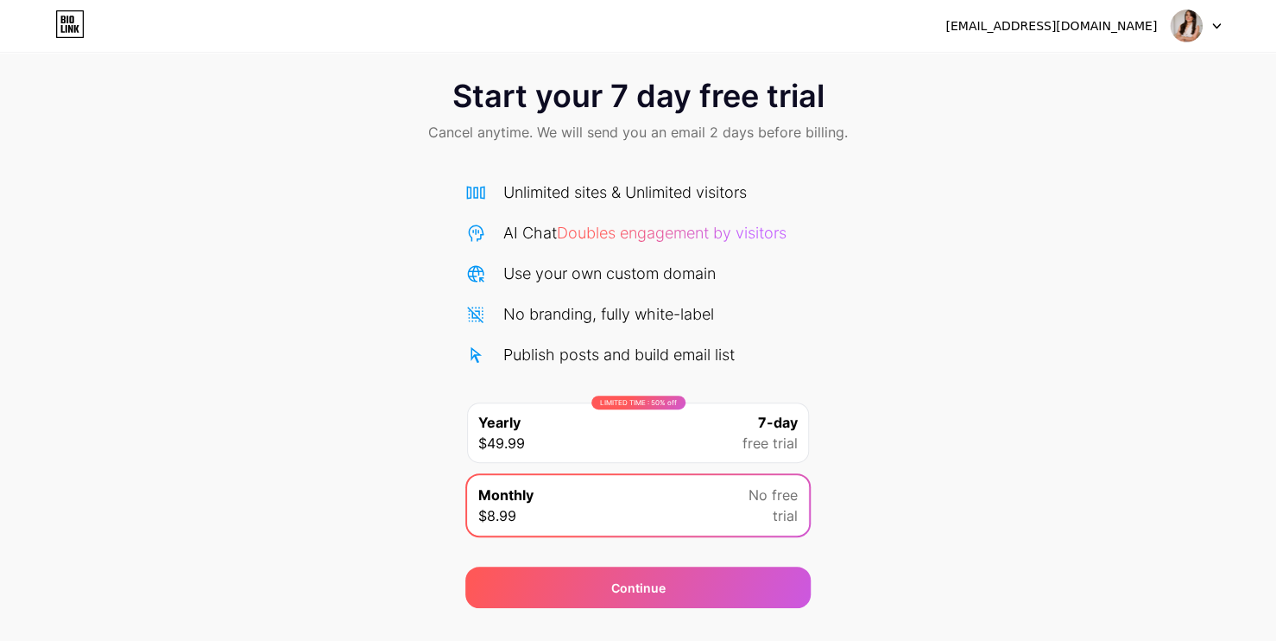
scroll to position [0, 0]
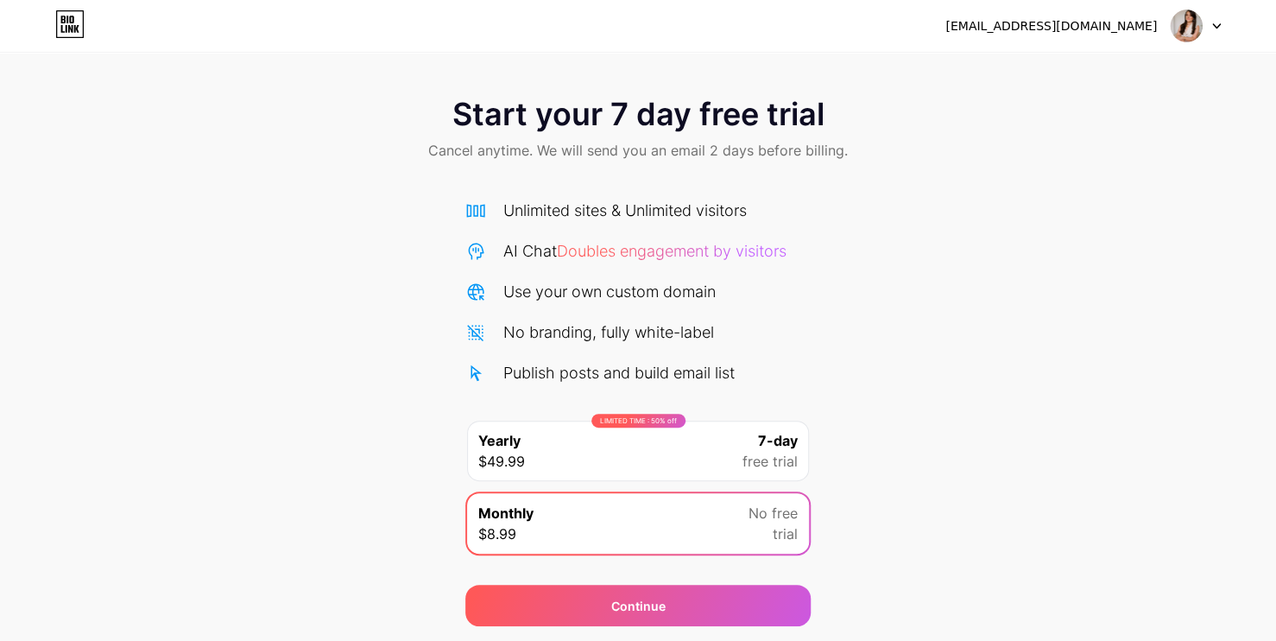
click at [1077, 42] on div "[EMAIL_ADDRESS][DOMAIN_NAME] Logout" at bounding box center [638, 26] width 1276 height 52
click at [1082, 31] on div "[EMAIL_ADDRESS][DOMAIN_NAME]" at bounding box center [1050, 26] width 211 height 18
click at [692, 462] on div "LIMITED TIME : 50% off Yearly $49.99 7-day free trial" at bounding box center [638, 450] width 342 height 60
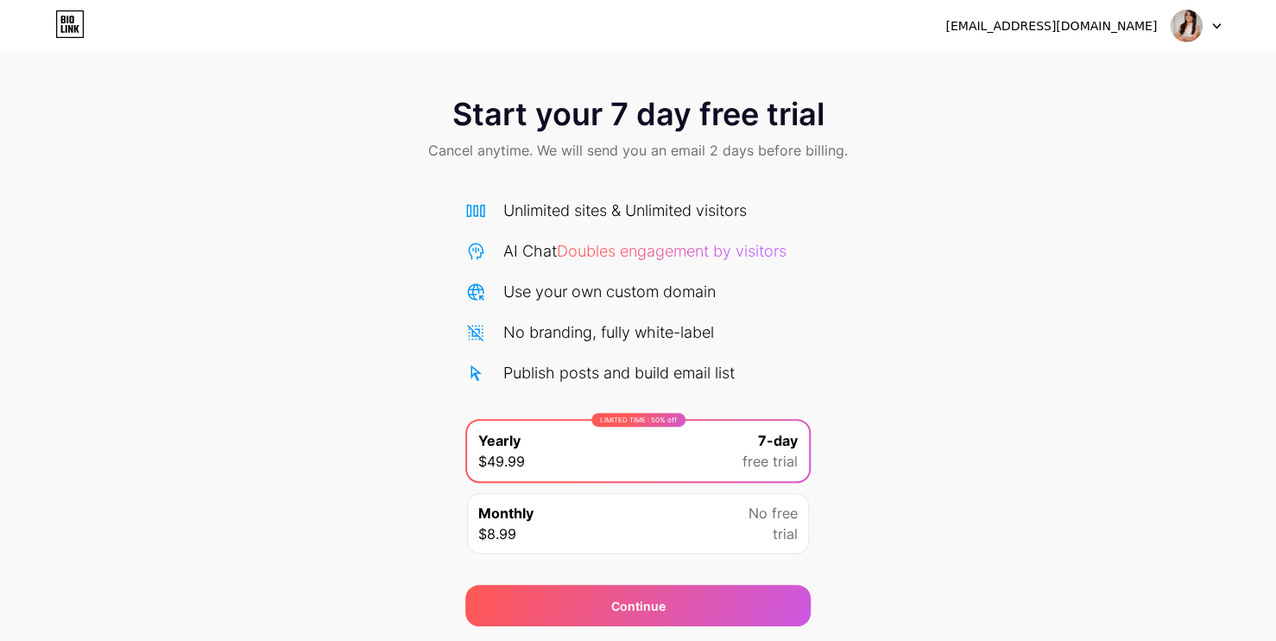
click at [735, 509] on div "Monthly $8.99 No free trial" at bounding box center [638, 523] width 342 height 60
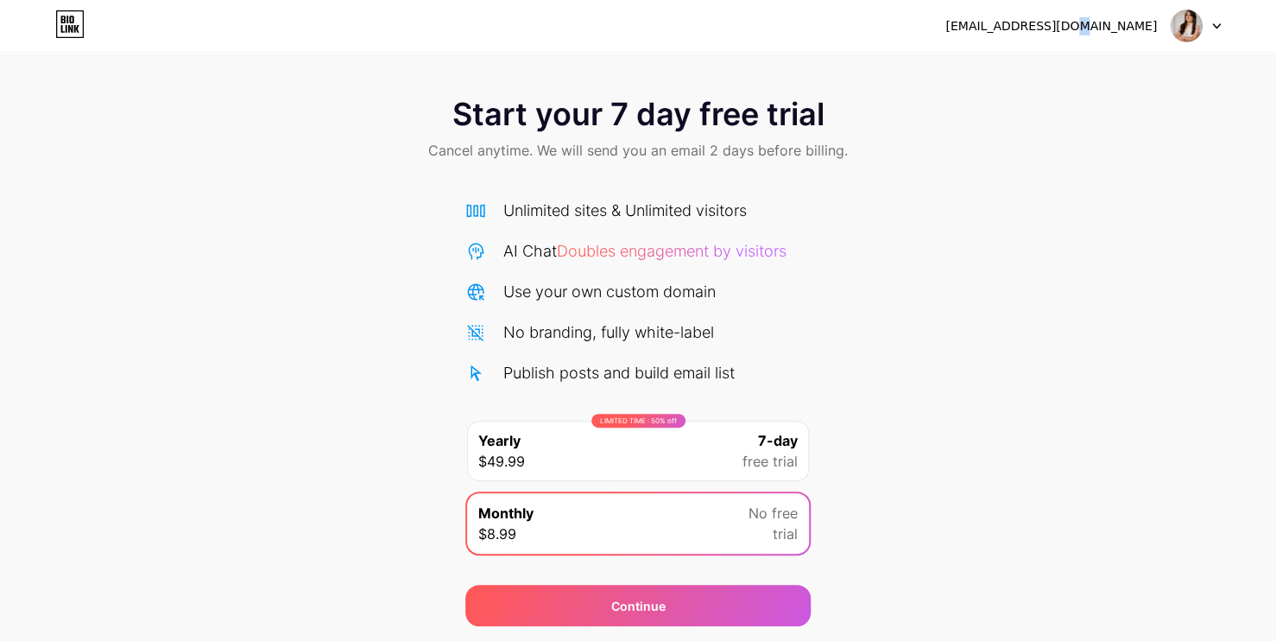
click at [1129, 34] on div "[EMAIL_ADDRESS][DOMAIN_NAME]" at bounding box center [1050, 26] width 211 height 18
click at [1089, 21] on div "[EMAIL_ADDRESS][DOMAIN_NAME]" at bounding box center [1050, 26] width 211 height 18
click at [1077, 92] on div "Start your 7 day free trial Cancel anytime. We will send you an email 2 days be…" at bounding box center [638, 130] width 1276 height 102
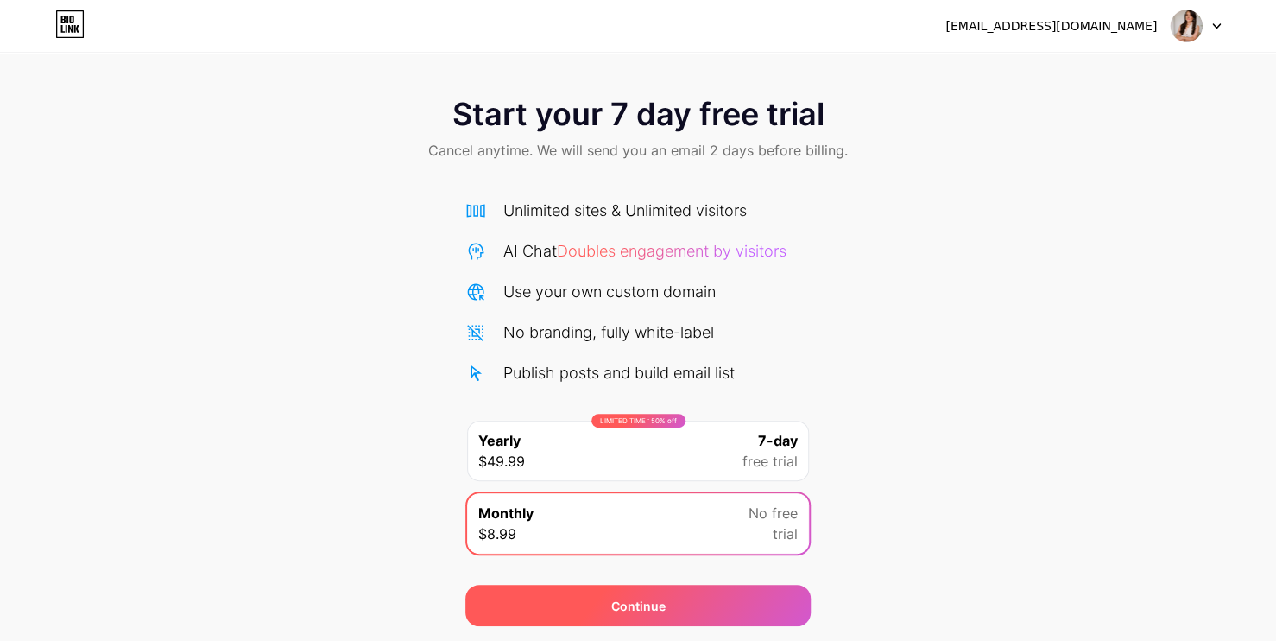
click at [537, 607] on div "Continue" at bounding box center [637, 604] width 345 height 41
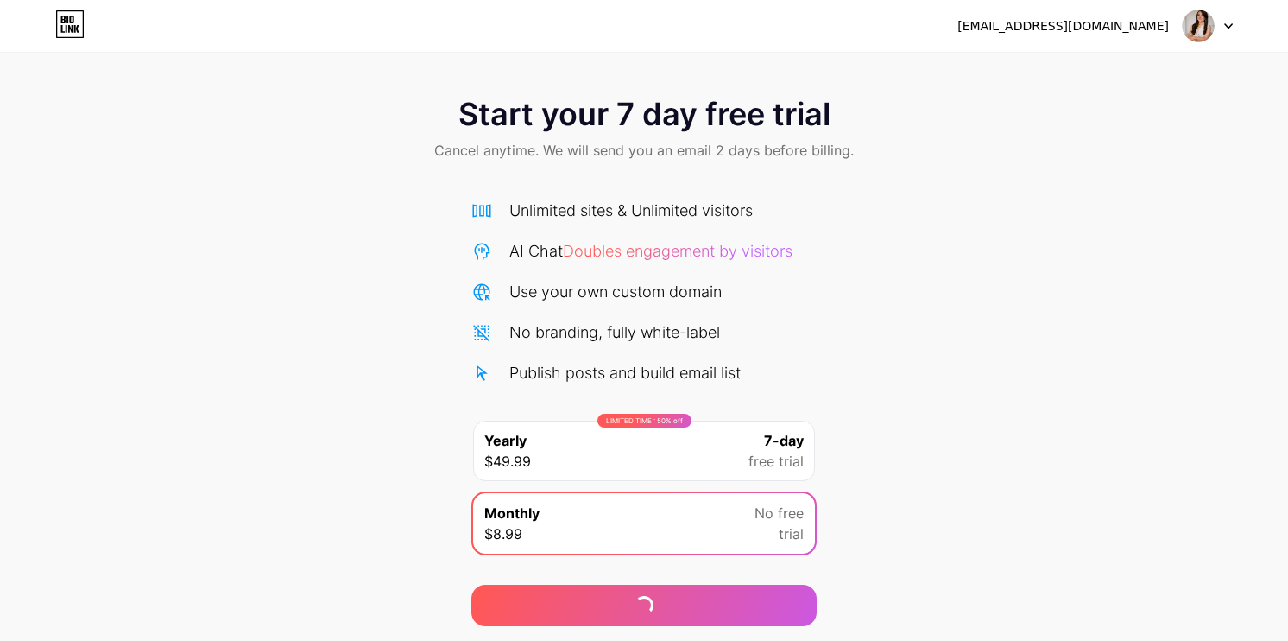
drag, startPoint x: 101, startPoint y: 20, endPoint x: 92, endPoint y: 26, distance: 10.5
click at [101, 21] on div "[EMAIL_ADDRESS][DOMAIN_NAME] Logout" at bounding box center [644, 25] width 1288 height 31
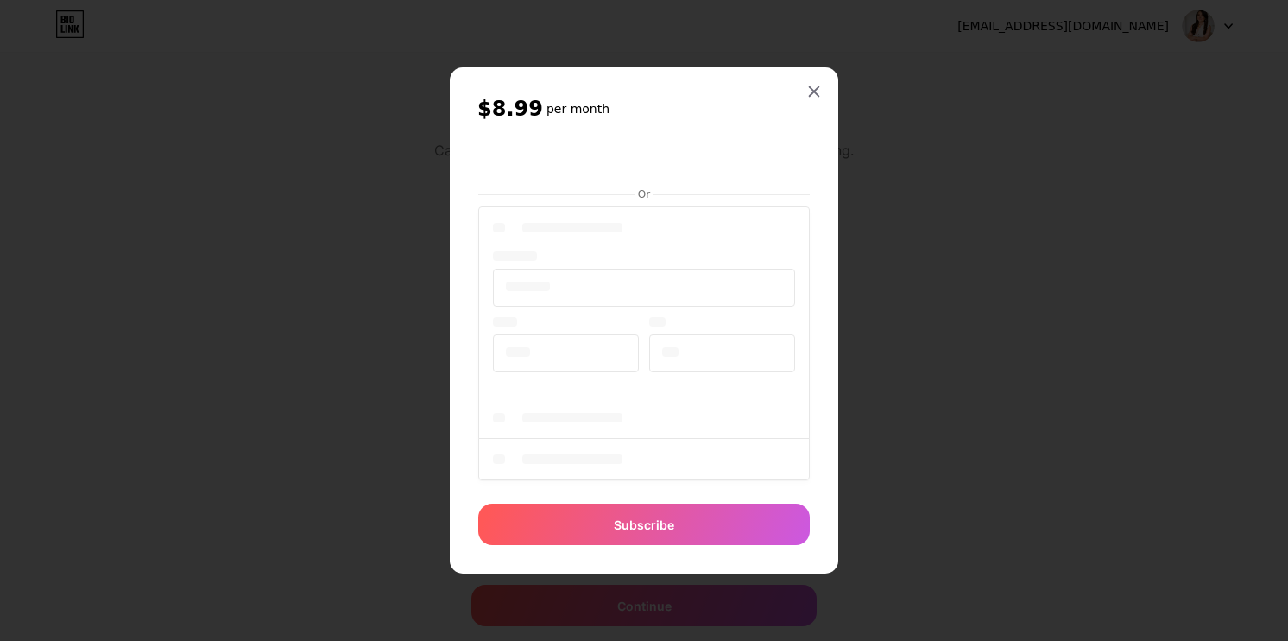
click at [70, 29] on div at bounding box center [644, 320] width 1288 height 641
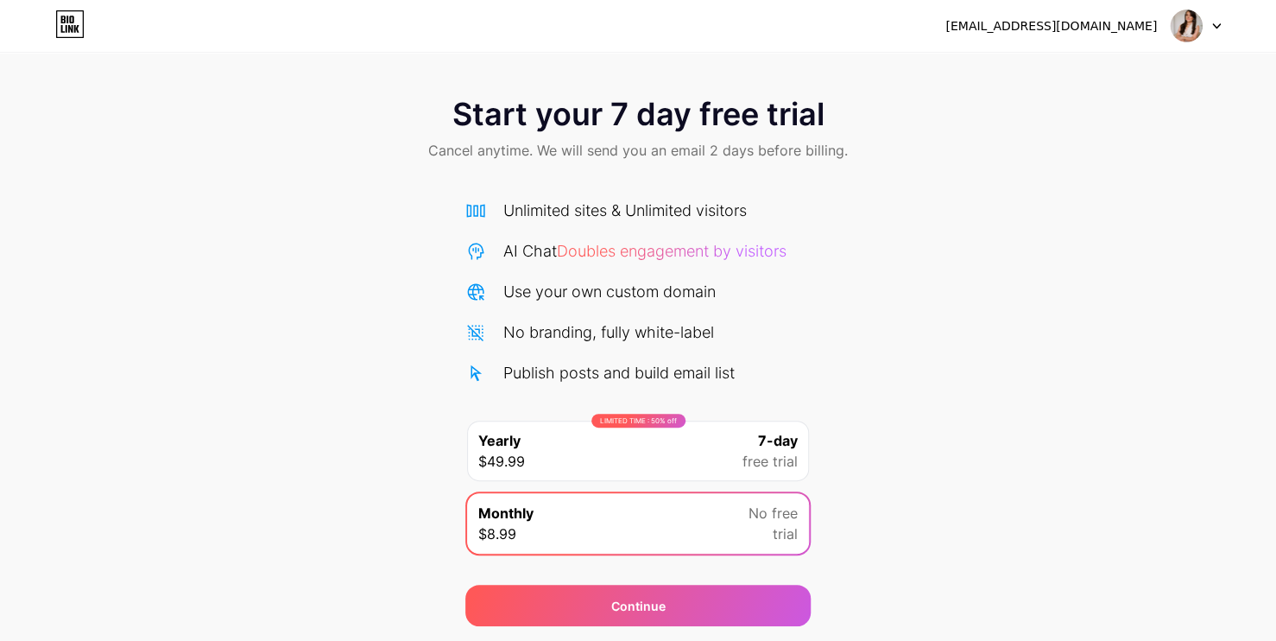
click at [61, 36] on icon at bounding box center [69, 24] width 29 height 28
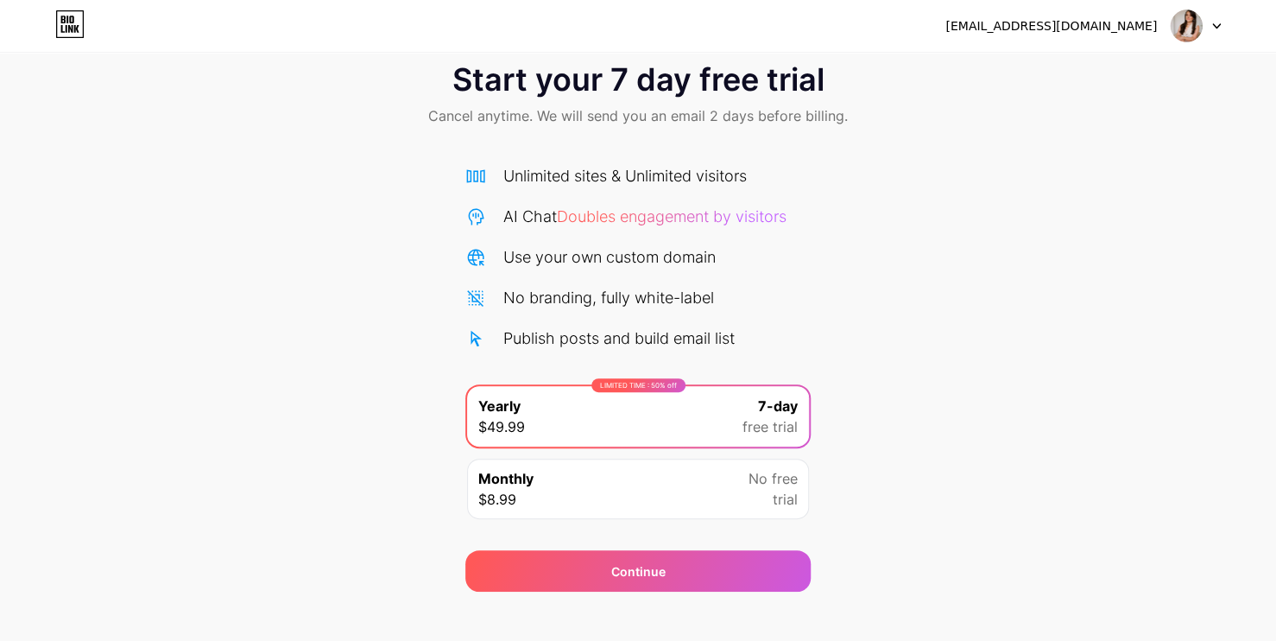
scroll to position [53, 0]
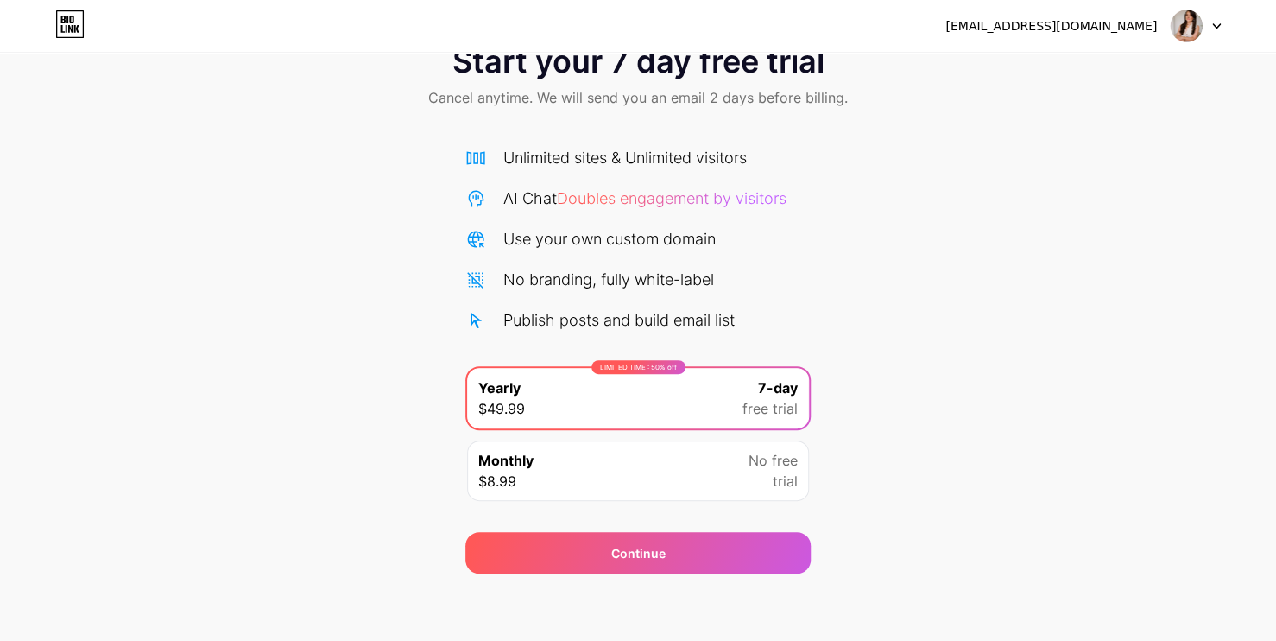
click at [687, 475] on div "Monthly $8.99 No free trial" at bounding box center [638, 470] width 342 height 60
click at [1219, 23] on icon at bounding box center [1216, 26] width 9 height 6
click at [1037, 20] on div "[EMAIL_ADDRESS][DOMAIN_NAME]" at bounding box center [1050, 26] width 211 height 18
click at [763, 230] on div "Use your own custom domain" at bounding box center [637, 238] width 345 height 23
click at [656, 516] on div "Continue" at bounding box center [637, 542] width 345 height 62
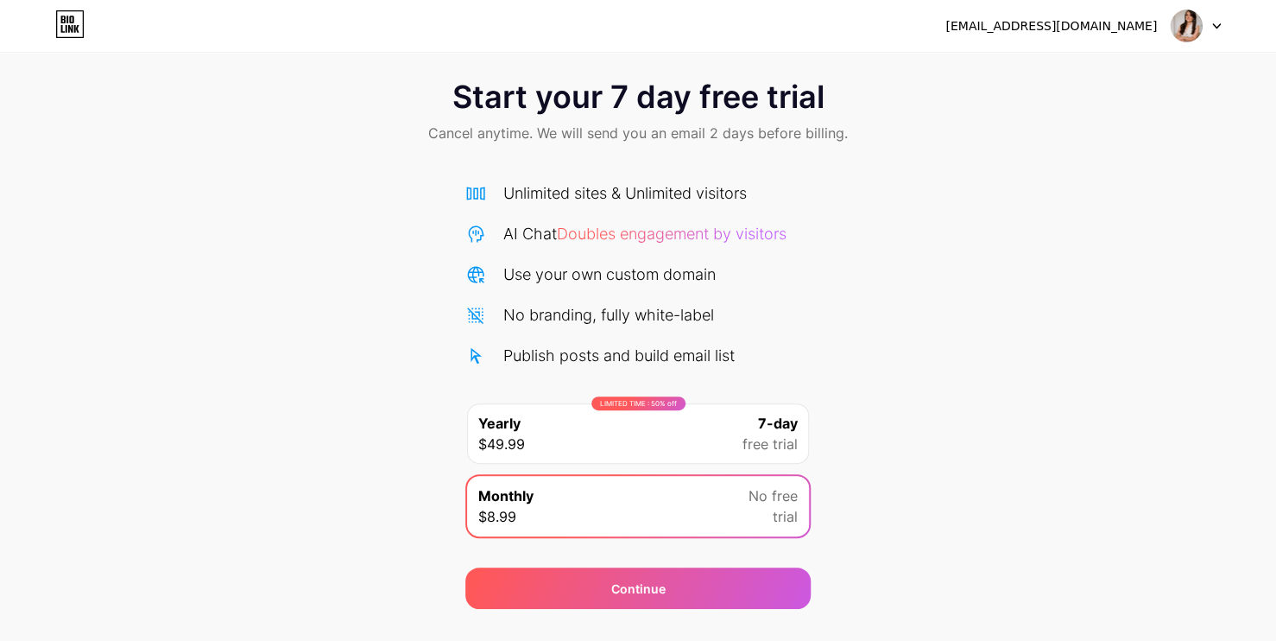
scroll to position [0, 0]
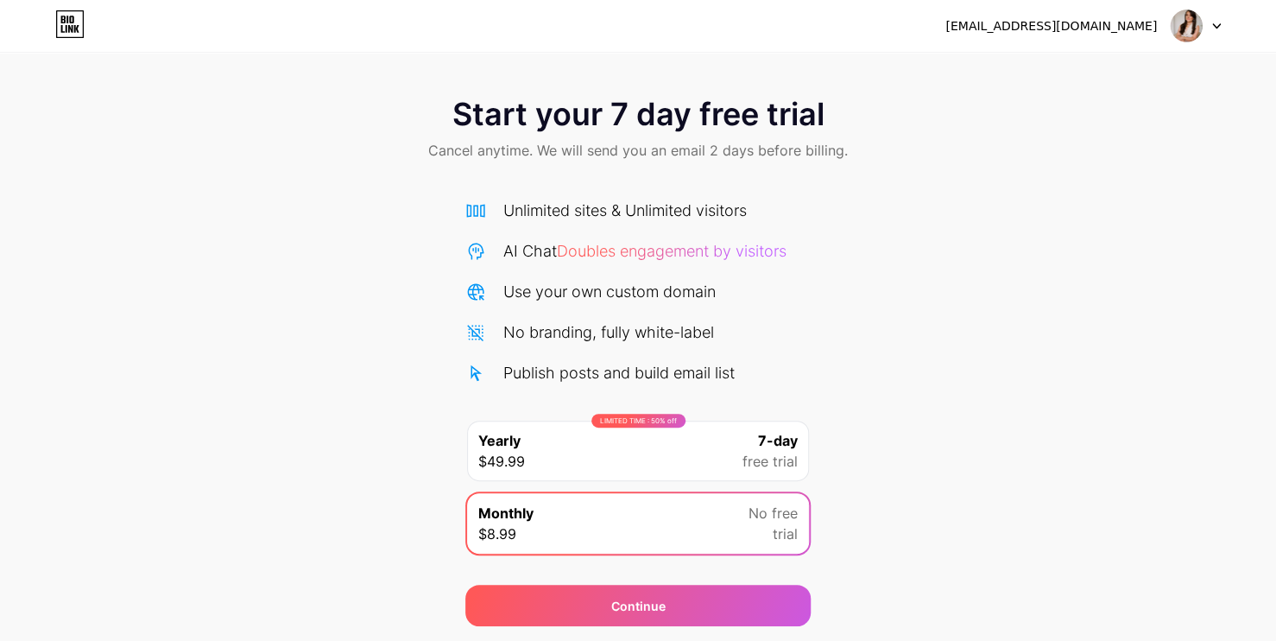
click at [628, 458] on div "LIMITED TIME : 50% off Yearly $49.99 7-day free trial" at bounding box center [638, 450] width 342 height 60
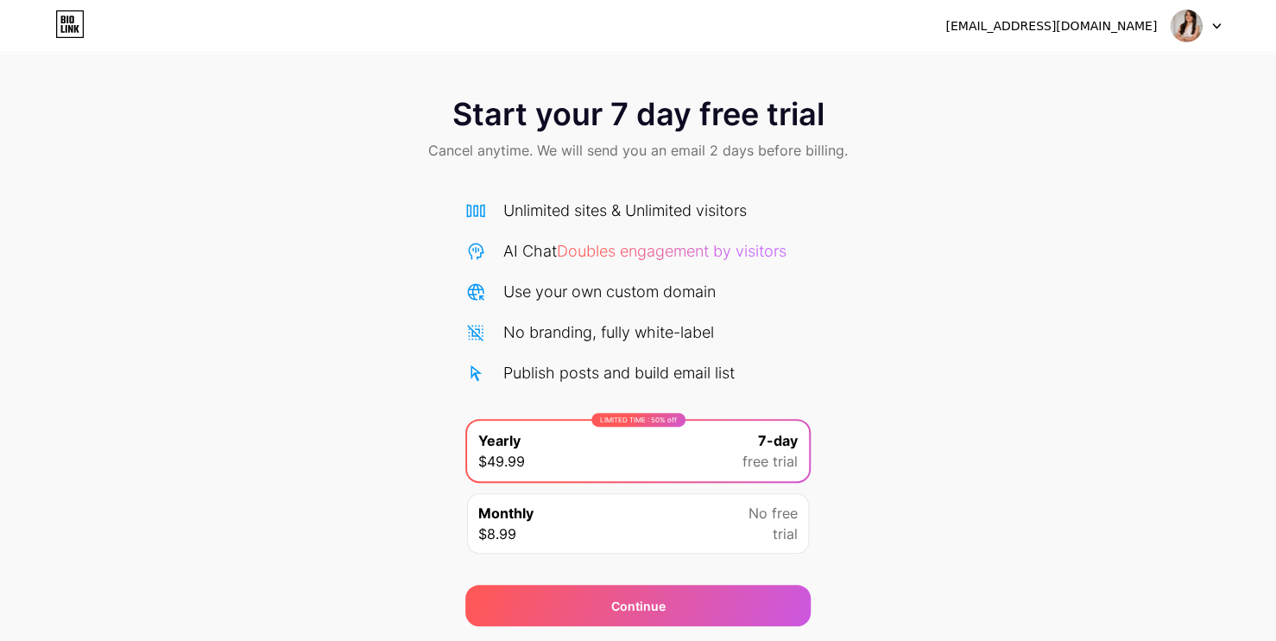
click at [66, 29] on icon at bounding box center [67, 29] width 2 height 8
click at [863, 123] on div "Start your 7 day free trial Cancel anytime. We will send you an email 2 days be…" at bounding box center [638, 130] width 1276 height 102
